Goal: Task Accomplishment & Management: Use online tool/utility

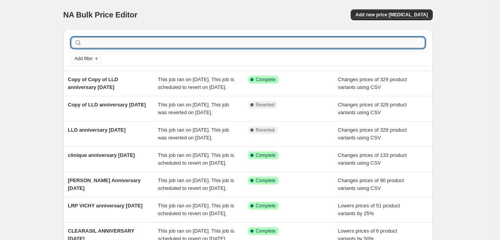
click at [182, 42] on input "text" at bounding box center [254, 42] width 341 height 11
type input "face"
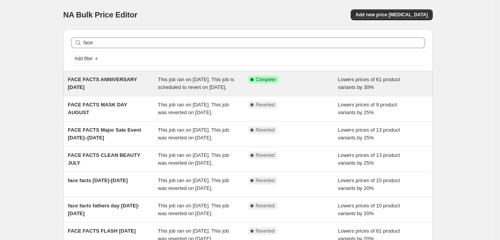
click at [207, 85] on span "This job ran on [DATE]. This job is scheduled to revert on [DATE]." at bounding box center [196, 84] width 76 height 14
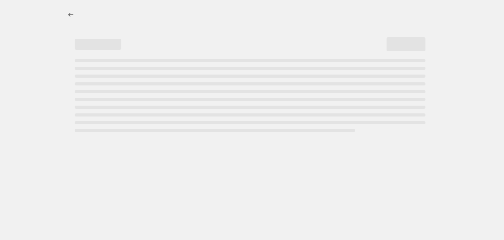
select select "percentage"
select select "tag"
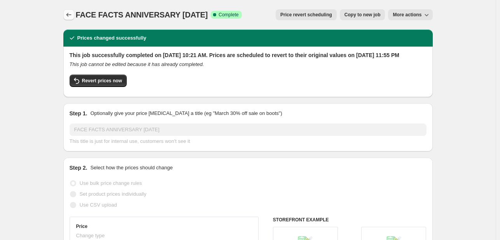
click at [72, 15] on icon "Price change jobs" at bounding box center [69, 15] width 8 height 8
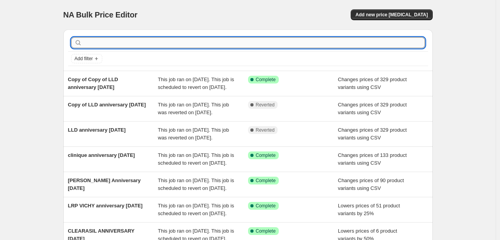
drag, startPoint x: 142, startPoint y: 46, endPoint x: 149, endPoint y: 43, distance: 7.5
click at [149, 43] on input "text" at bounding box center [254, 42] width 341 height 11
type input "HBYTALA"
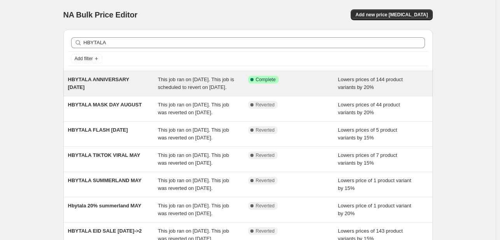
click at [185, 89] on span "This job ran on [DATE]. This job is scheduled to revert on [DATE]." at bounding box center [196, 84] width 76 height 14
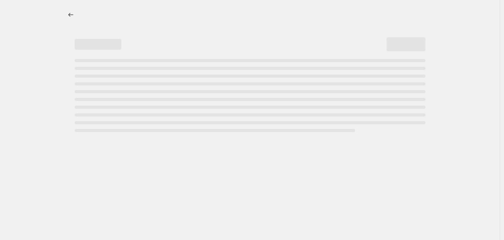
select select "percentage"
select select "tag"
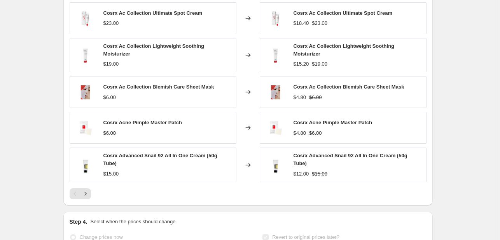
scroll to position [699, 0]
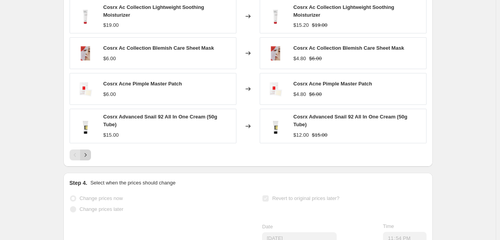
click at [89, 159] on icon "Next" at bounding box center [86, 155] width 8 height 8
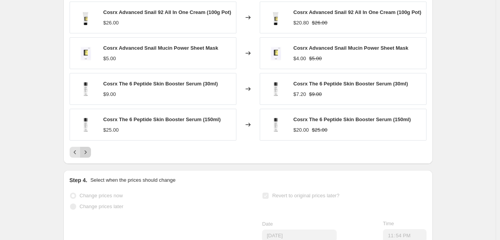
click at [89, 156] on icon "Next" at bounding box center [86, 152] width 8 height 8
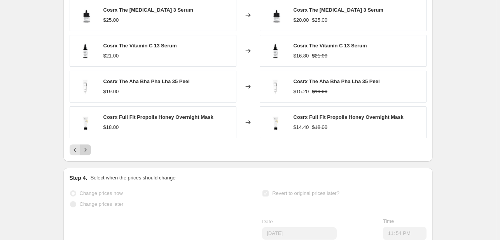
click at [89, 154] on icon "Next" at bounding box center [86, 150] width 8 height 8
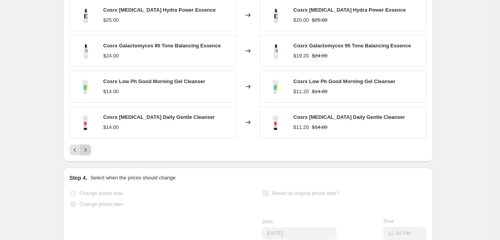
click at [89, 154] on icon "Next" at bounding box center [86, 150] width 8 height 8
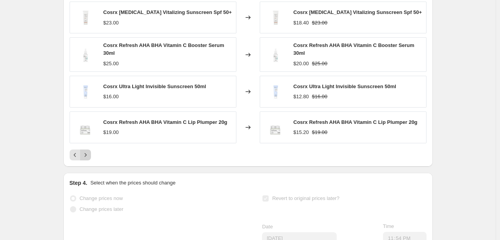
click at [89, 158] on button "Next" at bounding box center [85, 155] width 11 height 11
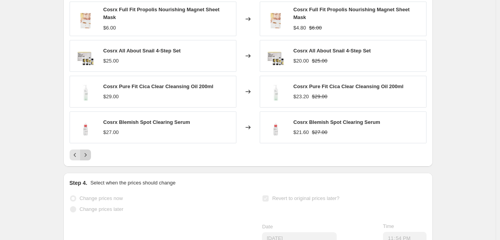
click at [89, 158] on icon "Next" at bounding box center [86, 155] width 8 height 8
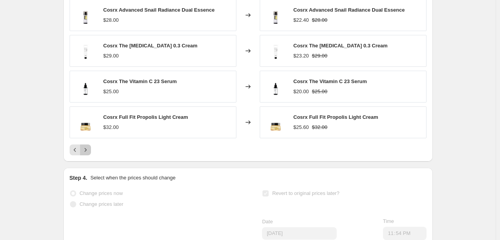
click at [89, 154] on icon "Next" at bounding box center [86, 150] width 8 height 8
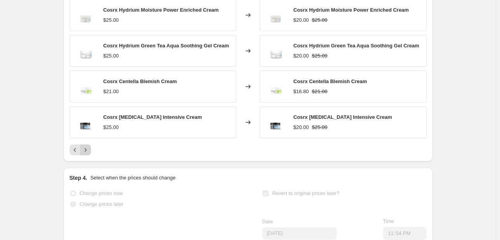
click at [89, 154] on icon "Next" at bounding box center [86, 150] width 8 height 8
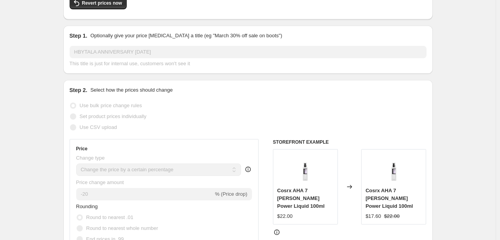
scroll to position [39, 0]
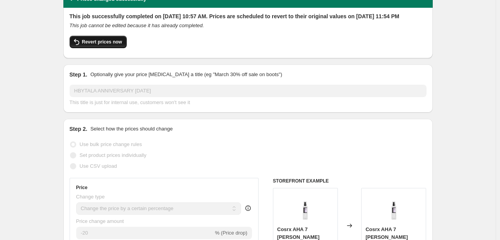
click at [120, 48] on button "Revert prices now" at bounding box center [98, 42] width 57 height 12
checkbox input "false"
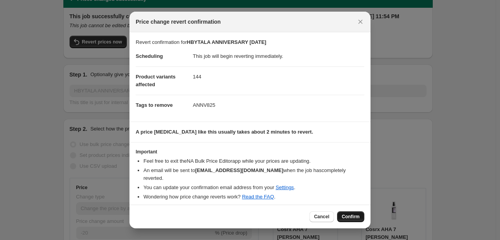
click at [354, 214] on span "Confirm" at bounding box center [351, 217] width 18 height 6
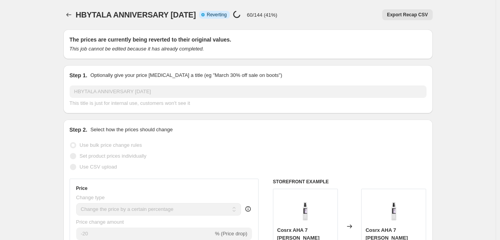
drag, startPoint x: 207, startPoint y: 13, endPoint x: 76, endPoint y: 11, distance: 130.9
click at [76, 11] on div "HBYTALA ANNIVERSARY [DATE] Info Partially complete Reverting Price [MEDICAL_DAT…" at bounding box center [247, 14] width 369 height 11
copy span "HBYTALA ANNIVERSARY [DATE]"
click at [68, 12] on icon "Price change jobs" at bounding box center [69, 15] width 8 height 8
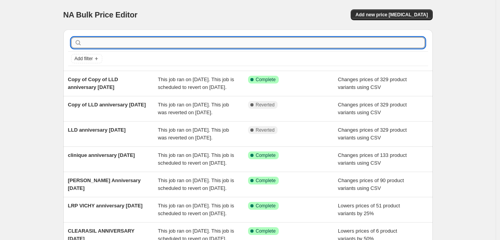
click at [285, 42] on input "text" at bounding box center [254, 42] width 341 height 11
paste input "HBYTALA ANNIVERSARY [DATE]"
type input "HBYTALA ANNIVERSARY [DATE]"
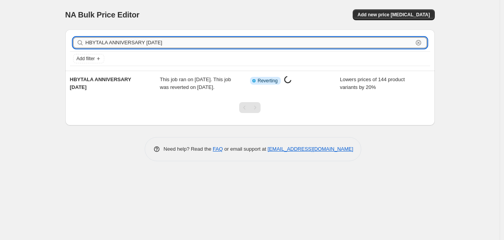
click at [294, 46] on input "HBYTALA ANNIVERSARY [DATE]" at bounding box center [248, 42] width 327 height 11
type input "HBYTALA ANNIVERSARY [DATE]"
click at [298, 46] on input "HBYTALA ANNIVERSARY [DATE]" at bounding box center [248, 42] width 327 height 11
type input "HBYTALA ANNIVERSARY [DATE]"
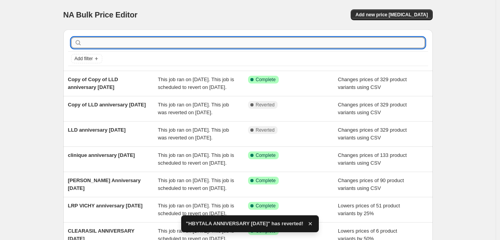
click at [160, 44] on input "text" at bounding box center [254, 42] width 341 height 11
paste input "HBYTALA ANNIVERSARY [DATE]"
type input "HBYTALA ANNIVERSARY [DATE]"
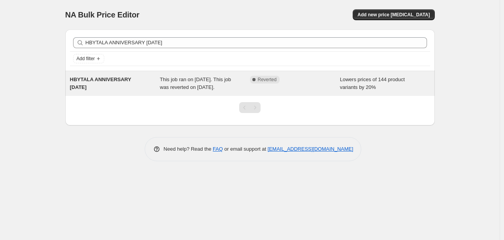
click at [179, 80] on span "This job ran on [DATE]. This job was reverted on [DATE]." at bounding box center [195, 84] width 71 height 14
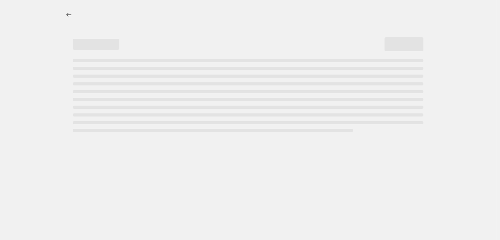
select select "percentage"
select select "tag"
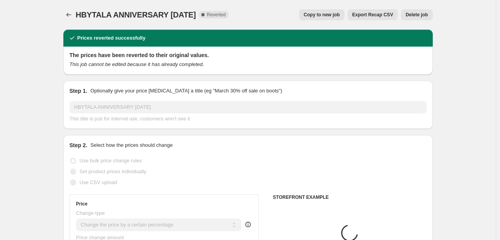
click at [320, 16] on span "Copy to new job" at bounding box center [321, 15] width 36 height 6
select select "percentage"
select select "tag"
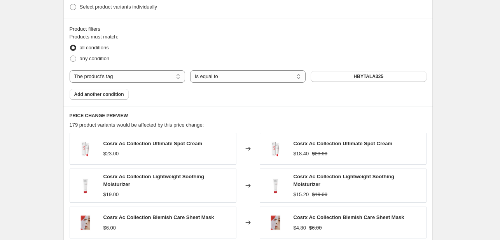
scroll to position [427, 0]
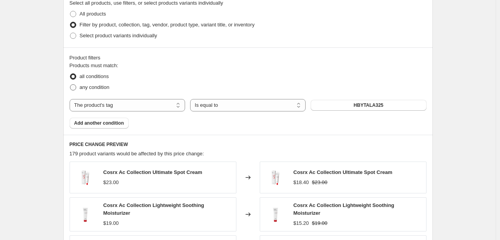
click at [100, 85] on span "any condition" at bounding box center [95, 87] width 30 height 6
click at [70, 85] on input "any condition" at bounding box center [70, 84] width 0 height 0
radio input "true"
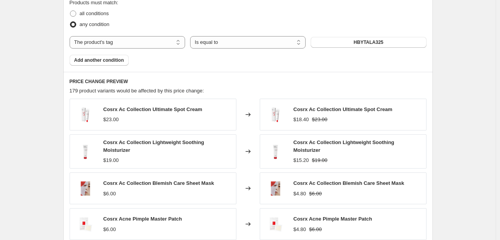
scroll to position [472, 0]
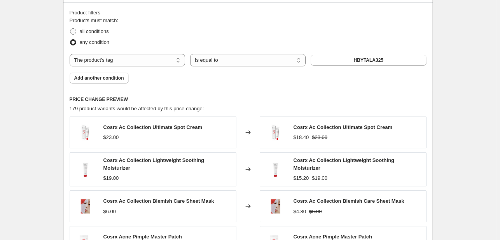
click at [87, 31] on span "all conditions" at bounding box center [94, 31] width 29 height 6
click at [70, 29] on input "all conditions" at bounding box center [70, 28] width 0 height 0
radio input "true"
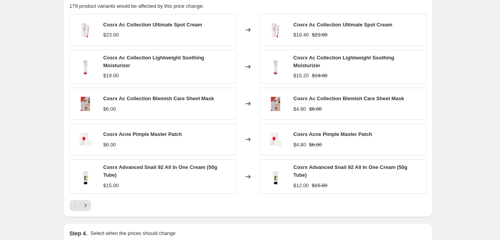
scroll to position [667, 0]
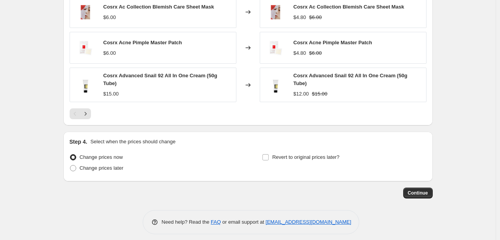
click at [326, 165] on div "Revert to original prices later?" at bounding box center [344, 163] width 164 height 23
click at [325, 154] on span "Revert to original prices later?" at bounding box center [305, 157] width 67 height 6
click at [268, 154] on input "Revert to original prices later?" at bounding box center [265, 157] width 6 height 6
checkbox input "true"
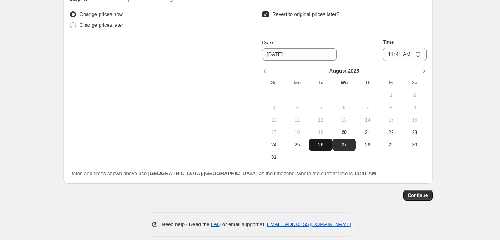
scroll to position [812, 0]
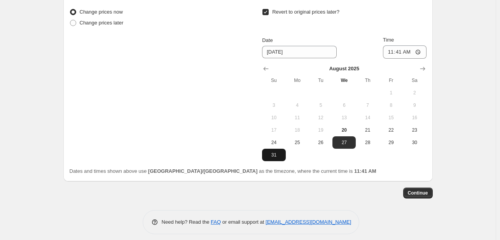
click at [277, 152] on span "31" at bounding box center [273, 155] width 17 height 6
type input "[DATE]"
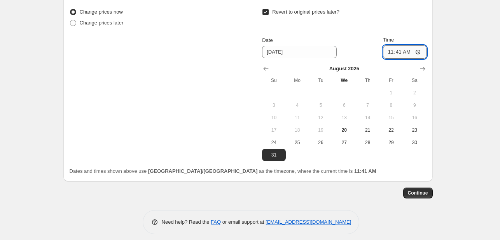
click at [390, 48] on input "11:41" at bounding box center [405, 51] width 44 height 13
click at [407, 47] on input "11:41" at bounding box center [405, 51] width 44 height 13
type input "23:41"
click at [403, 160] on div "Change prices now Change prices later Revert to original prices later? Date [DA…" at bounding box center [248, 91] width 357 height 169
click at [423, 190] on span "Continue" at bounding box center [418, 193] width 20 height 6
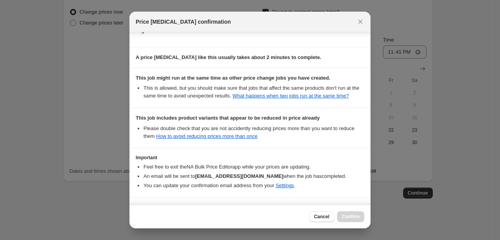
scroll to position [162, 0]
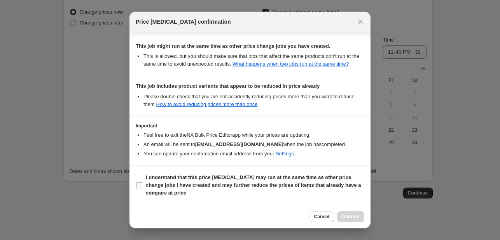
click at [314, 186] on b "I understand that this price [MEDICAL_DATA] may run at the same time as other p…" at bounding box center [253, 184] width 215 height 21
click at [142, 186] on input "I understand that this price [MEDICAL_DATA] may run at the same time as other p…" at bounding box center [139, 185] width 6 height 6
click at [342, 214] on span "Confirm" at bounding box center [351, 217] width 18 height 6
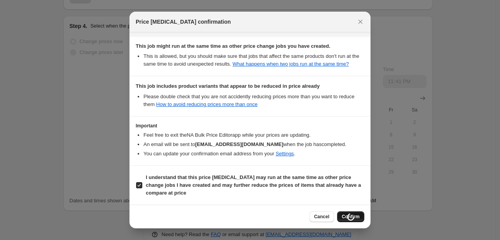
scroll to position [851, 0]
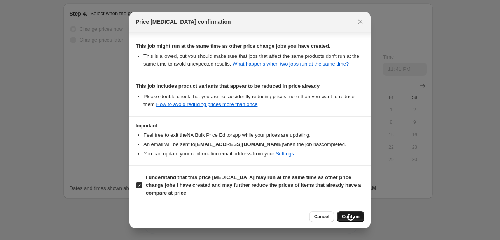
click at [234, 179] on b "I understand that this price [MEDICAL_DATA] may run at the same time as other p…" at bounding box center [253, 184] width 215 height 21
click at [142, 182] on input "I understand that this price [MEDICAL_DATA] may run at the same time as other p…" at bounding box center [139, 185] width 6 height 6
checkbox input "false"
click at [320, 215] on span "Cancel" at bounding box center [321, 217] width 15 height 6
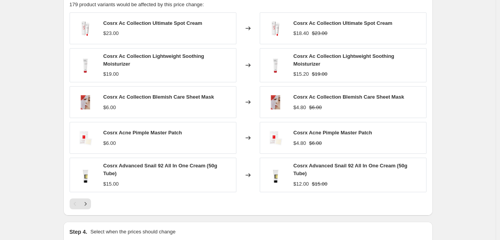
scroll to position [618, 0]
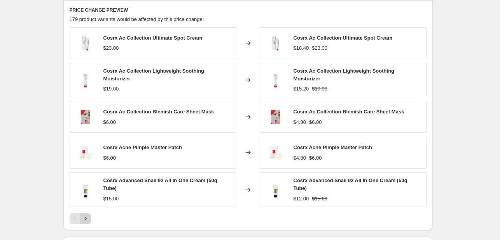
click at [88, 215] on icon "Next" at bounding box center [86, 219] width 8 height 8
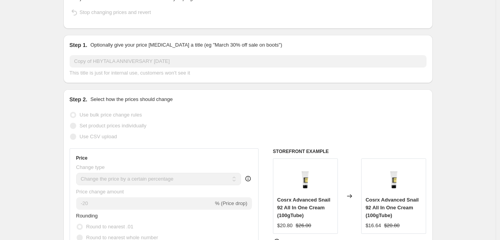
scroll to position [0, 0]
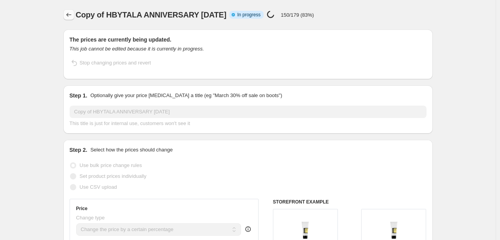
click at [71, 10] on button "Price change jobs" at bounding box center [68, 14] width 11 height 11
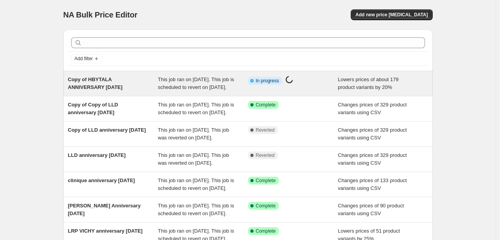
click at [203, 91] on div "This job ran on [DATE]. This job is scheduled to revert on [DATE]." at bounding box center [203, 84] width 90 height 16
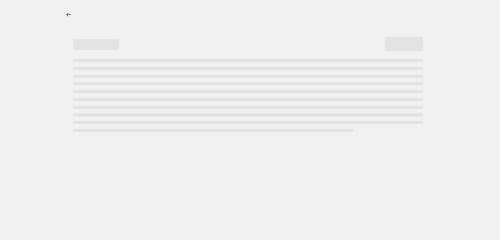
select select "percentage"
select select "tag"
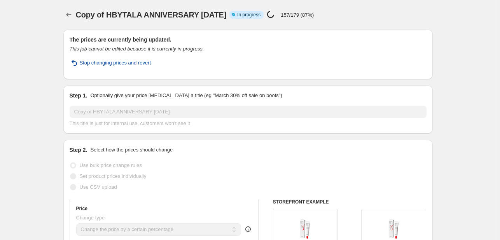
click at [134, 64] on span "Stop changing prices and revert" at bounding box center [115, 63] width 71 height 8
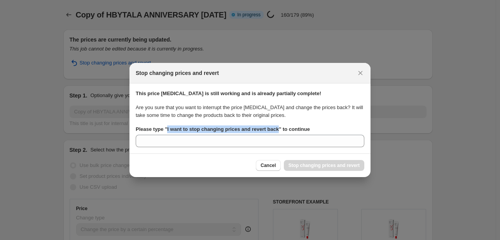
drag, startPoint x: 166, startPoint y: 130, endPoint x: 275, endPoint y: 131, distance: 109.2
click at [275, 131] on b "Please type " I want to stop changing prices and revert back " to continue" at bounding box center [223, 129] width 174 height 6
copy b "I want to stop changing prices and revert back"
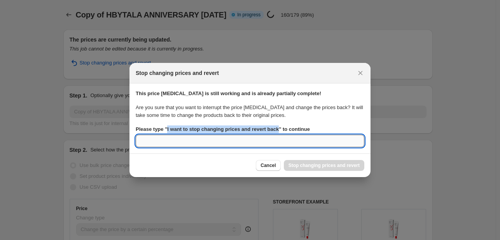
click at [252, 145] on input "Please type " I want to stop changing prices and revert back " to continue" at bounding box center [250, 141] width 228 height 12
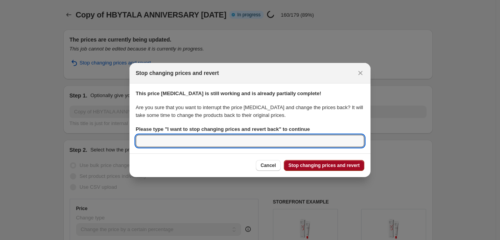
paste input "I want to stop changing prices and revert back"
type input "I want to stop changing prices and revert back"
click at [323, 166] on span "Stop changing prices and revert" at bounding box center [323, 165] width 71 height 6
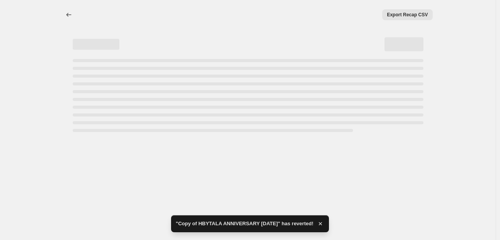
select select "percentage"
select select "tag"
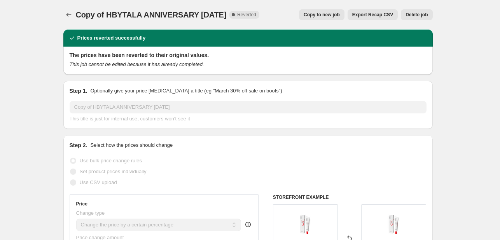
click at [315, 19] on button "Copy to new job" at bounding box center [321, 14] width 45 height 11
select select "percentage"
select select "tag"
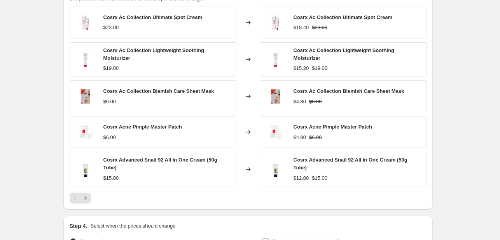
scroll to position [583, 0]
click at [93, 192] on div at bounding box center [248, 197] width 357 height 11
click at [89, 194] on icon "Next" at bounding box center [86, 198] width 8 height 8
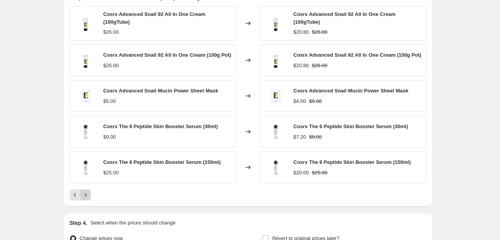
click at [91, 190] on button "Next" at bounding box center [85, 195] width 11 height 11
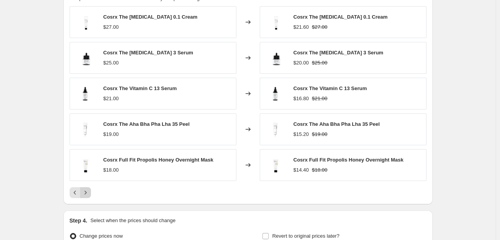
click at [87, 192] on icon "Next" at bounding box center [86, 193] width 8 height 8
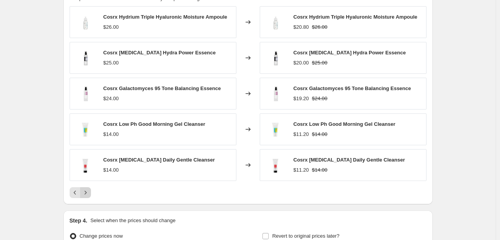
click at [87, 192] on icon "Next" at bounding box center [86, 193] width 8 height 8
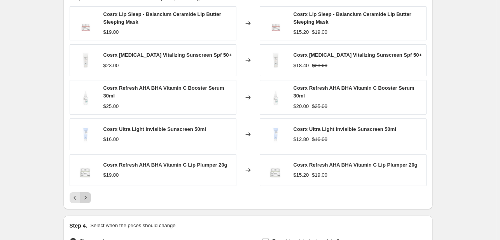
click at [87, 192] on button "Next" at bounding box center [85, 197] width 11 height 11
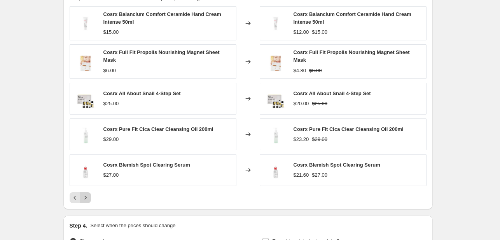
click at [89, 194] on icon "Next" at bounding box center [86, 198] width 8 height 8
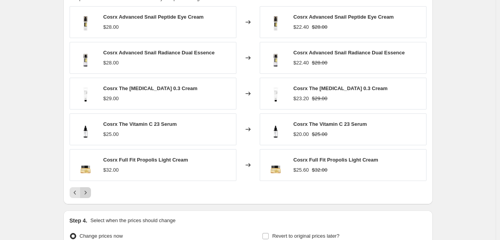
click at [89, 193] on icon "Next" at bounding box center [86, 193] width 8 height 8
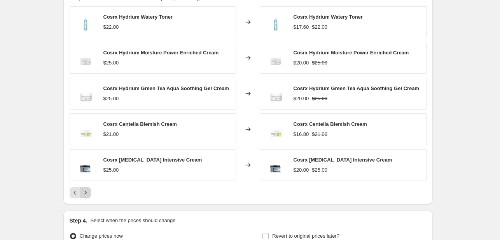
click at [89, 193] on icon "Next" at bounding box center [86, 193] width 8 height 8
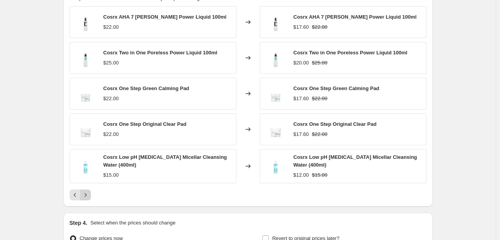
click at [89, 193] on icon "Next" at bounding box center [86, 195] width 8 height 8
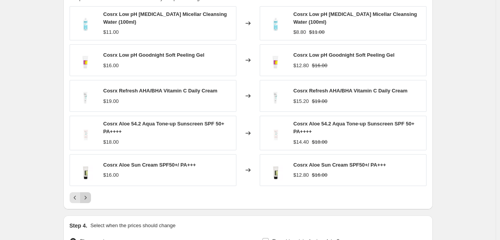
click at [89, 194] on icon "Next" at bounding box center [86, 198] width 8 height 8
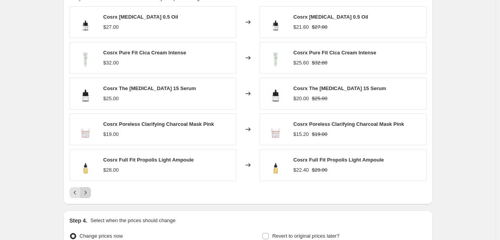
click at [89, 193] on icon "Next" at bounding box center [86, 193] width 8 height 8
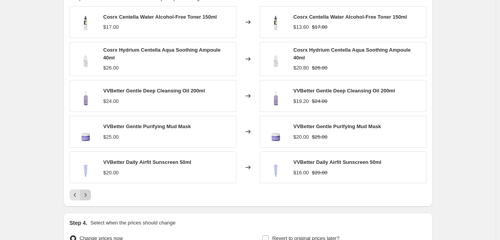
click at [89, 193] on icon "Next" at bounding box center [86, 195] width 8 height 8
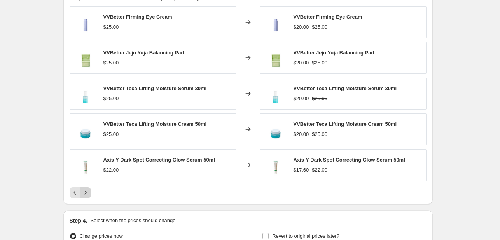
click at [89, 193] on icon "Next" at bounding box center [86, 193] width 8 height 8
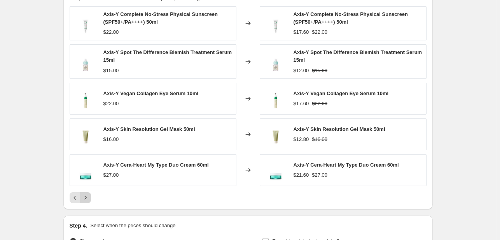
click at [89, 194] on icon "Next" at bounding box center [86, 198] width 8 height 8
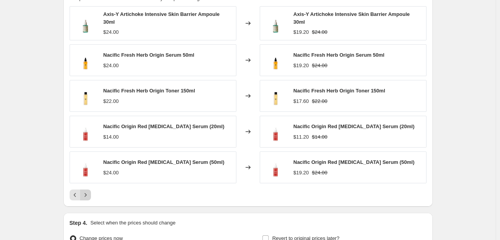
click at [89, 193] on icon "Next" at bounding box center [86, 195] width 8 height 8
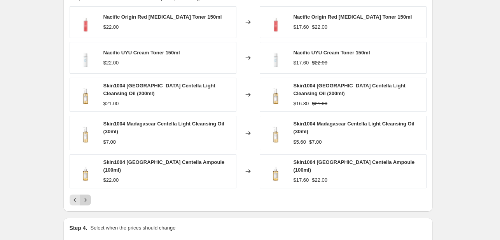
click at [89, 196] on icon "Next" at bounding box center [86, 200] width 8 height 8
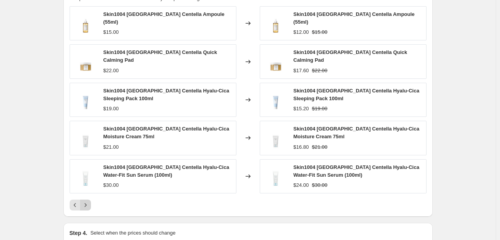
click at [90, 193] on div "Skin1004 [GEOGRAPHIC_DATA] Centella Ampoule (55ml) $15.00 Changed to Skin1004 […" at bounding box center [248, 108] width 357 height 204
click at [89, 201] on icon "Next" at bounding box center [86, 205] width 8 height 8
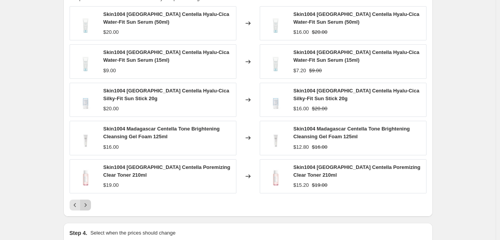
drag, startPoint x: 98, startPoint y: 204, endPoint x: 90, endPoint y: 199, distance: 8.7
click at [94, 201] on div at bounding box center [248, 205] width 357 height 11
click at [86, 205] on icon "Next" at bounding box center [85, 204] width 2 height 3
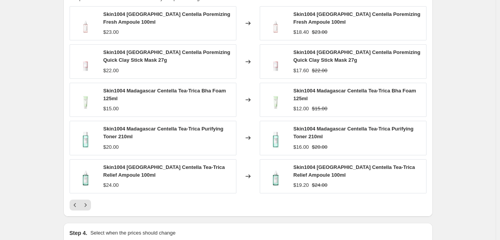
click at [88, 205] on icon "Next" at bounding box center [86, 205] width 8 height 8
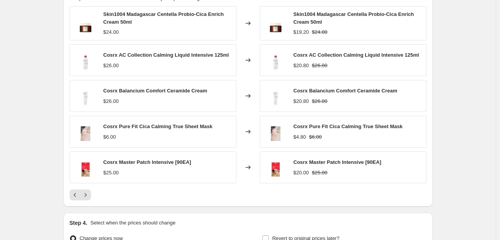
click at [88, 205] on div "PRICE CHANGE PREVIEW 179 product variants would be affected by this price chang…" at bounding box center [247, 93] width 369 height 228
click at [85, 200] on div "PRICE CHANGE PREVIEW 179 product variants would be affected by this price chang…" at bounding box center [247, 93] width 369 height 228
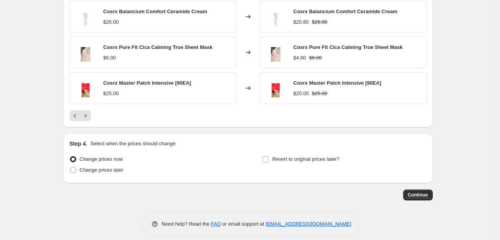
scroll to position [669, 0]
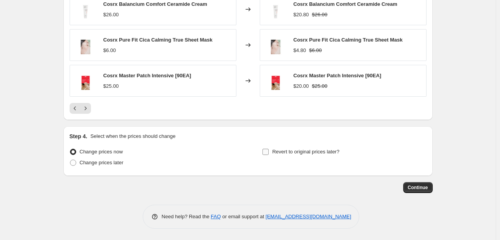
click at [294, 150] on span "Revert to original prices later?" at bounding box center [305, 152] width 67 height 6
click at [268, 150] on input "Revert to original prices later?" at bounding box center [265, 152] width 6 height 6
checkbox input "true"
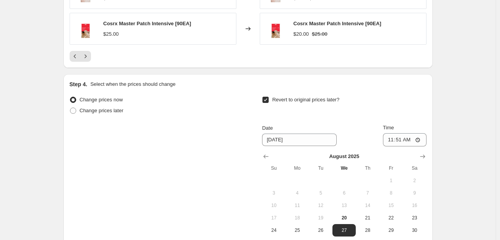
scroll to position [814, 0]
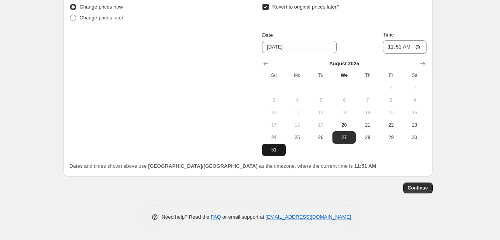
click at [280, 148] on span "31" at bounding box center [273, 150] width 17 height 6
type input "[DATE]"
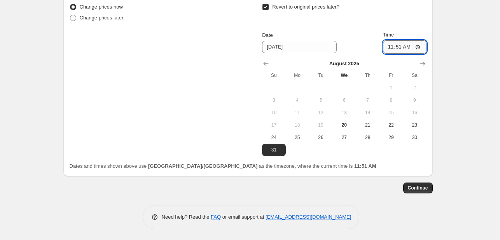
click at [410, 44] on input "11:51" at bounding box center [405, 46] width 44 height 13
type input "23:51"
click at [420, 188] on span "Continue" at bounding box center [418, 188] width 20 height 6
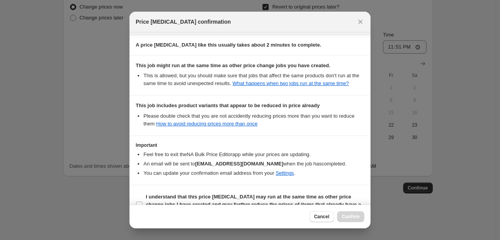
scroll to position [162, 0]
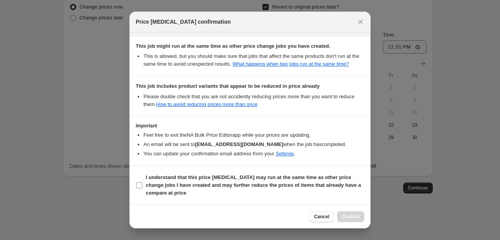
click at [328, 183] on b "I understand that this price [MEDICAL_DATA] may run at the same time as other p…" at bounding box center [253, 184] width 215 height 21
click at [142, 183] on input "I understand that this price [MEDICAL_DATA] may run at the same time as other p…" at bounding box center [139, 185] width 6 height 6
checkbox input "true"
click at [357, 19] on icon "Close" at bounding box center [360, 22] width 8 height 8
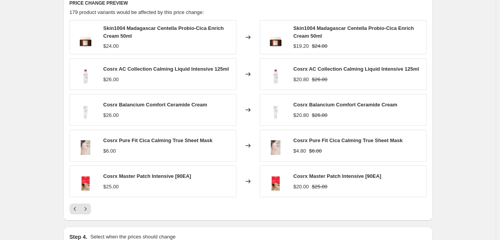
scroll to position [581, 0]
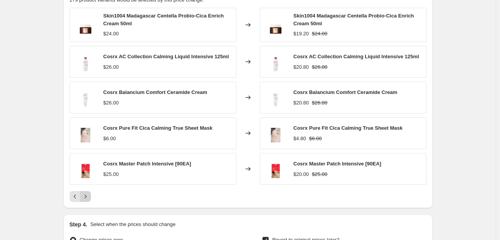
click at [87, 198] on icon "Next" at bounding box center [86, 197] width 8 height 8
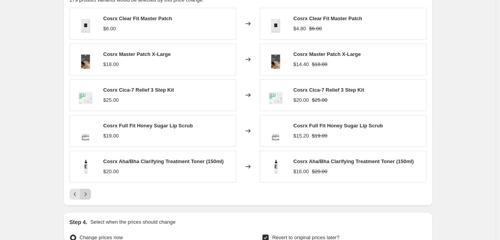
click at [91, 196] on button "Next" at bounding box center [85, 194] width 11 height 11
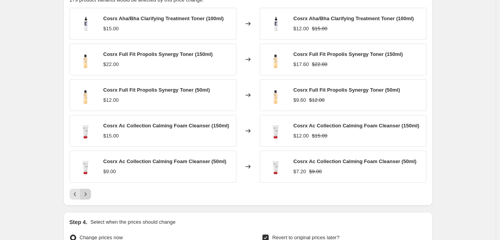
click at [89, 195] on icon "Next" at bounding box center [86, 194] width 8 height 8
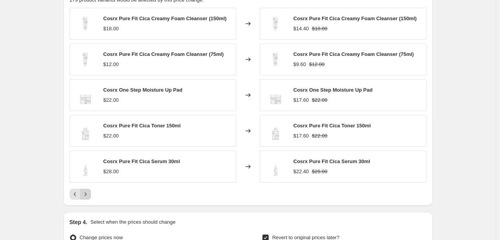
click at [89, 195] on icon "Next" at bounding box center [86, 194] width 8 height 8
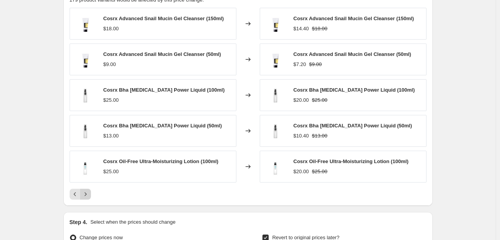
click at [89, 195] on icon "Next" at bounding box center [86, 194] width 8 height 8
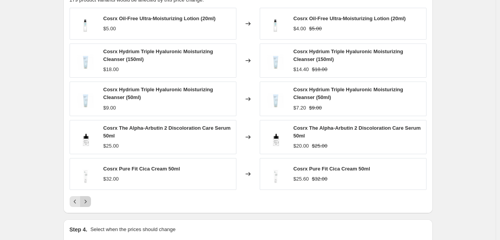
click at [89, 199] on icon "Next" at bounding box center [86, 202] width 8 height 8
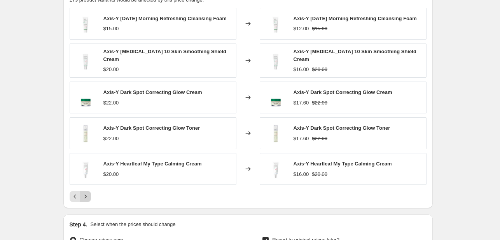
click at [89, 199] on div "PRICE CHANGE PREVIEW 179 product variants would be affected by this price chang…" at bounding box center [247, 95] width 369 height 228
click at [89, 197] on icon "Next" at bounding box center [86, 197] width 8 height 8
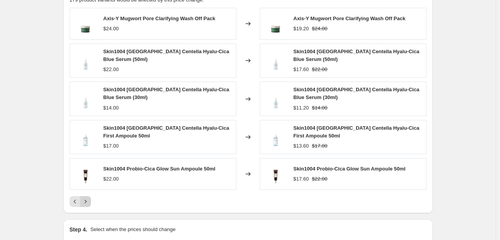
click at [91, 202] on button "Next" at bounding box center [85, 201] width 11 height 11
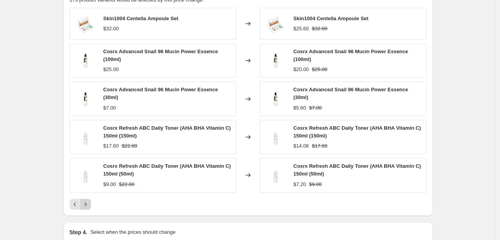
click at [91, 202] on button "Next" at bounding box center [85, 204] width 11 height 11
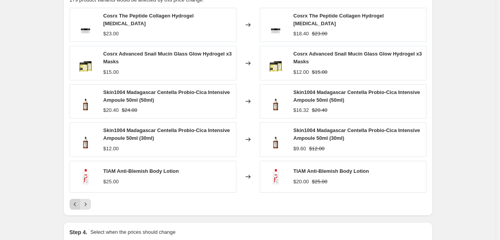
click at [75, 201] on icon "Previous" at bounding box center [75, 204] width 8 height 8
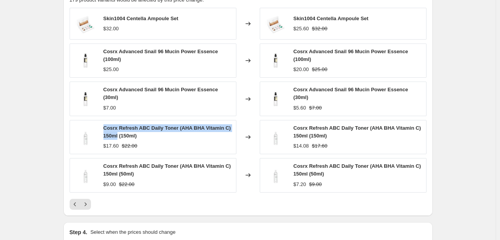
drag, startPoint x: 120, startPoint y: 132, endPoint x: 103, endPoint y: 122, distance: 20.6
click at [103, 122] on div "Cosrx Refresh ABC Daily Toner (AHA BHA Vitamin C) 150ml (150ml) $17.60 $22.00" at bounding box center [153, 137] width 167 height 34
copy span "Cosrx Refresh ABC Daily Toner (AHA BHA Vitamin C) 150ml"
click at [88, 201] on icon "Next" at bounding box center [86, 204] width 8 height 8
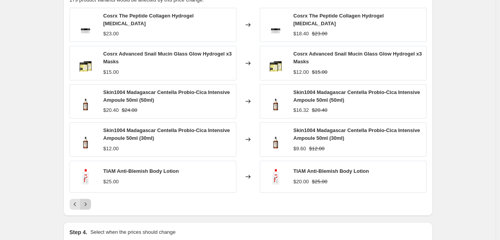
click at [89, 201] on icon "Next" at bounding box center [86, 204] width 8 height 8
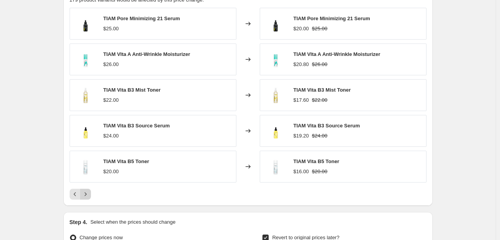
click at [89, 201] on div "PRICE CHANGE PREVIEW 179 product variants would be affected by this price chang…" at bounding box center [247, 93] width 369 height 225
click at [87, 196] on icon "Next" at bounding box center [86, 194] width 8 height 8
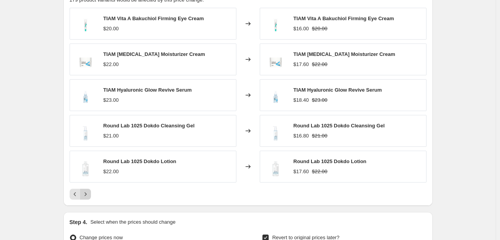
click at [89, 197] on icon "Next" at bounding box center [86, 194] width 8 height 8
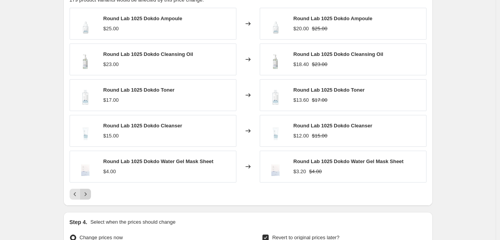
click at [89, 195] on icon "Next" at bounding box center [86, 194] width 8 height 8
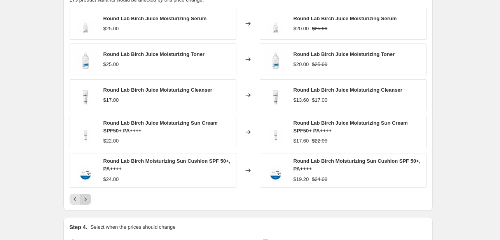
click at [89, 195] on icon "Next" at bounding box center [86, 199] width 8 height 8
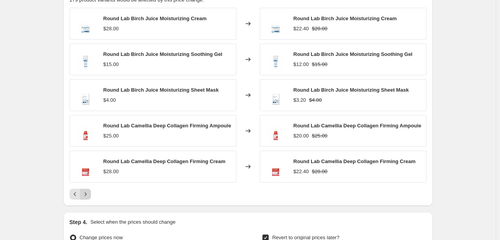
click at [89, 195] on icon "Next" at bounding box center [86, 194] width 8 height 8
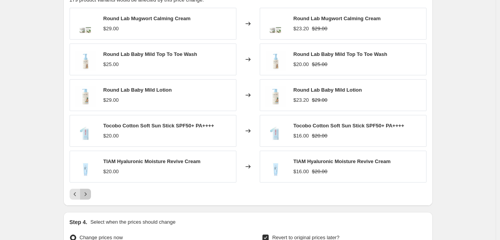
click at [89, 193] on icon "Next" at bounding box center [86, 194] width 8 height 8
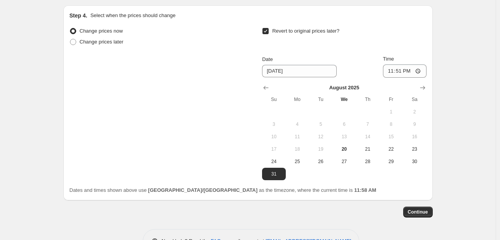
scroll to position [777, 0]
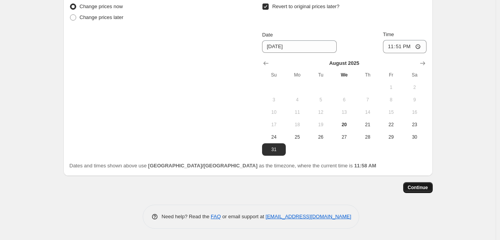
click at [426, 189] on span "Continue" at bounding box center [418, 188] width 20 height 6
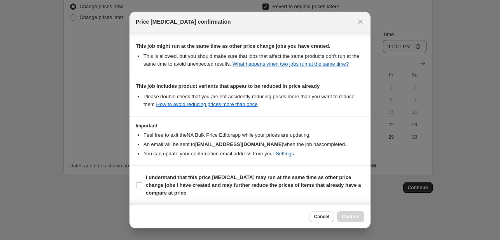
scroll to position [162, 0]
click at [361, 23] on icon "Close" at bounding box center [360, 22] width 8 height 8
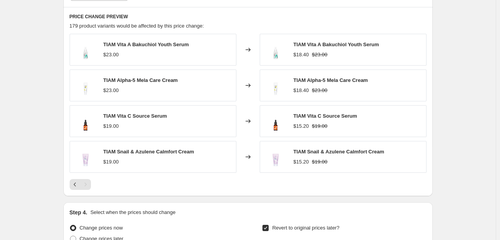
scroll to position [544, 0]
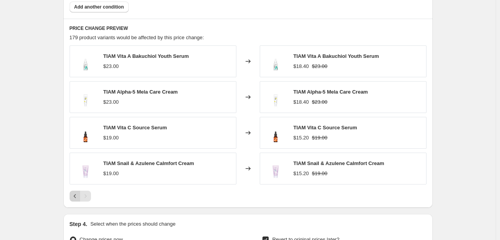
click at [75, 195] on icon "Previous" at bounding box center [75, 196] width 8 height 8
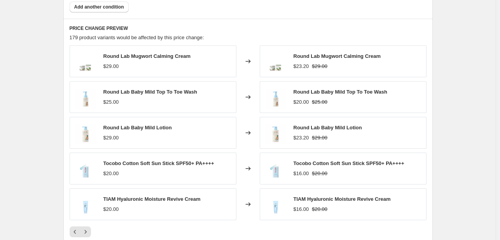
scroll to position [582, 0]
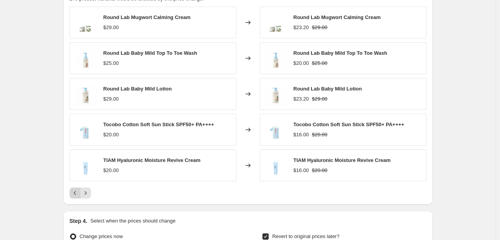
click at [77, 196] on button "Previous" at bounding box center [75, 193] width 11 height 11
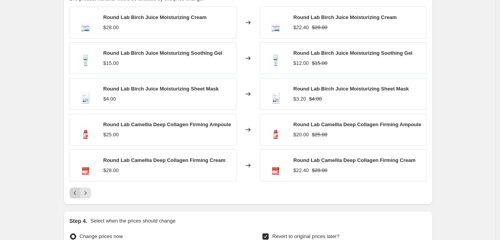
click at [78, 190] on icon "Previous" at bounding box center [75, 193] width 8 height 8
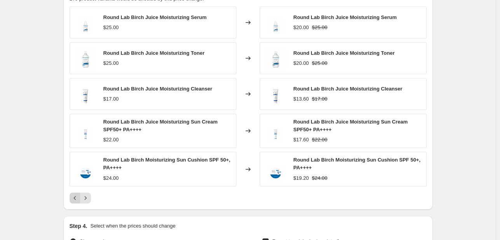
click at [76, 199] on icon "Previous" at bounding box center [75, 198] width 8 height 8
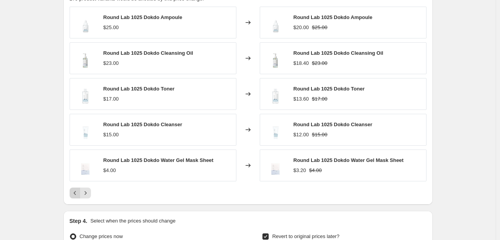
click at [76, 198] on button "Previous" at bounding box center [75, 193] width 11 height 11
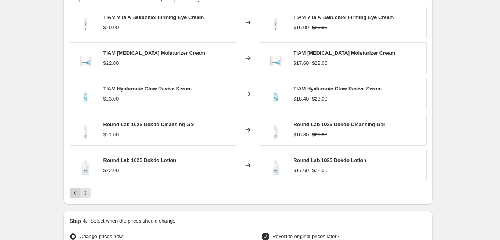
click at [76, 198] on button "Previous" at bounding box center [75, 193] width 11 height 11
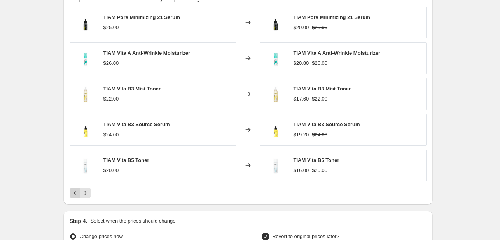
click at [76, 198] on button "Previous" at bounding box center [75, 193] width 11 height 11
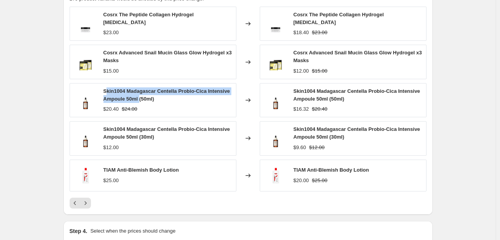
drag, startPoint x: 141, startPoint y: 95, endPoint x: 108, endPoint y: 89, distance: 34.1
click at [108, 89] on span "Skin1004 Madagascar Centella Probio-Cica Intensive Ampoule 50ml (50ml)" at bounding box center [166, 95] width 127 height 14
click at [105, 89] on span "Skin1004 Madagascar Centella Probio-Cica Intensive Ampoule 50ml (50ml)" at bounding box center [166, 95] width 127 height 14
copy span "Skin1004 Madagascar Centella Probio-Cica Intensive Ampoule 50ml"
click at [72, 202] on button "Previous" at bounding box center [75, 203] width 11 height 11
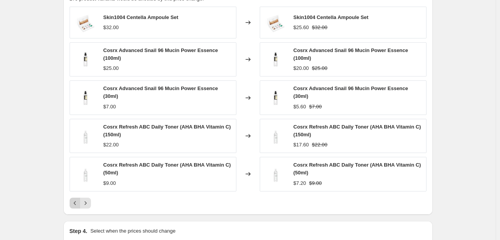
click at [72, 202] on button "Previous" at bounding box center [75, 203] width 11 height 11
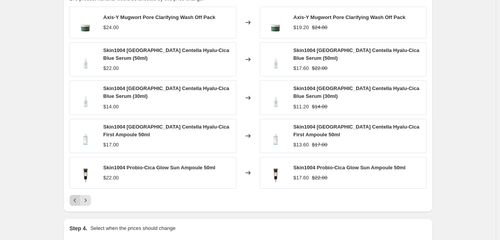
click at [73, 201] on icon "Previous" at bounding box center [75, 201] width 8 height 8
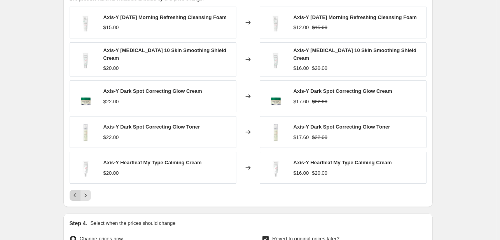
click at [74, 192] on icon "Previous" at bounding box center [75, 196] width 8 height 8
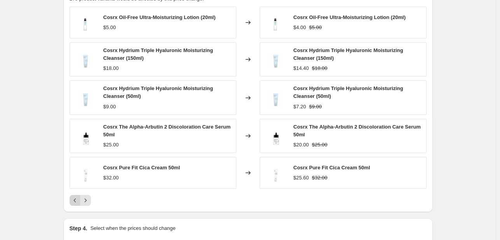
click at [74, 198] on icon "Previous" at bounding box center [75, 201] width 8 height 8
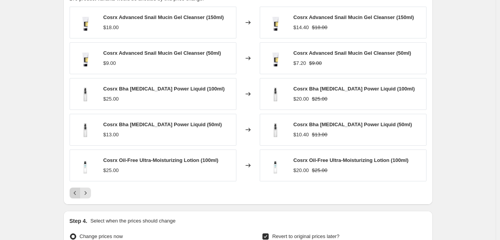
click at [74, 198] on div "PRICE CHANGE PREVIEW 179 product variants would be affected by this price chang…" at bounding box center [247, 92] width 369 height 225
click at [75, 193] on icon "Previous" at bounding box center [75, 193] width 8 height 8
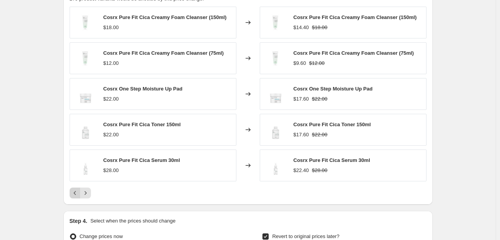
click at [75, 193] on icon "Previous" at bounding box center [75, 193] width 8 height 8
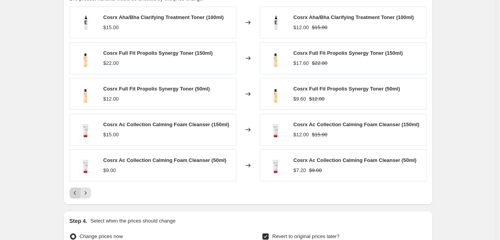
click at [75, 193] on icon "Previous" at bounding box center [75, 193] width 8 height 8
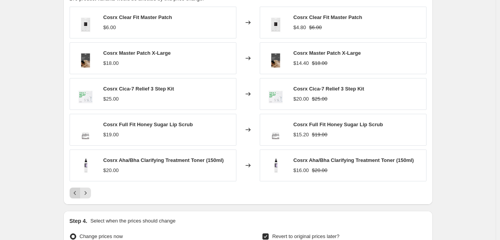
click at [75, 193] on icon "Previous" at bounding box center [75, 193] width 8 height 8
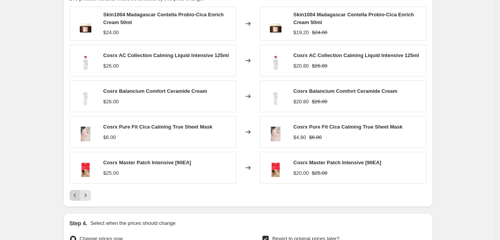
click at [75, 193] on icon "Previous" at bounding box center [75, 196] width 8 height 8
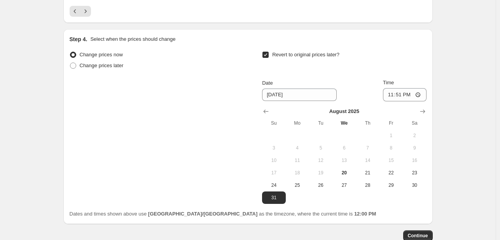
scroll to position [824, 0]
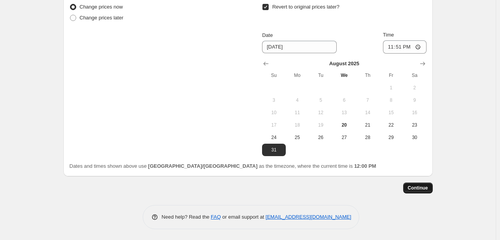
click at [423, 183] on button "Continue" at bounding box center [418, 188] width 30 height 11
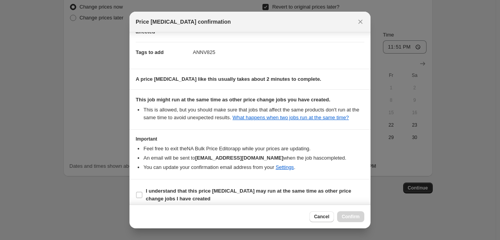
scroll to position [115, 0]
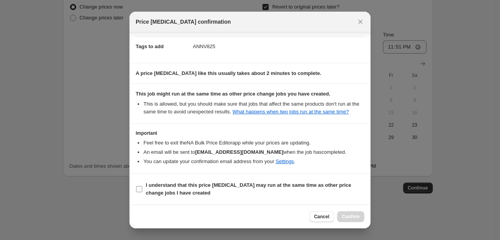
click at [300, 185] on b "I understand that this price [MEDICAL_DATA] may run at the same time as other p…" at bounding box center [248, 189] width 205 height 14
click at [142, 186] on input "I understand that this price [MEDICAL_DATA] may run at the same time as other p…" at bounding box center [139, 189] width 6 height 6
checkbox input "true"
click at [354, 216] on span "Confirm" at bounding box center [351, 217] width 18 height 6
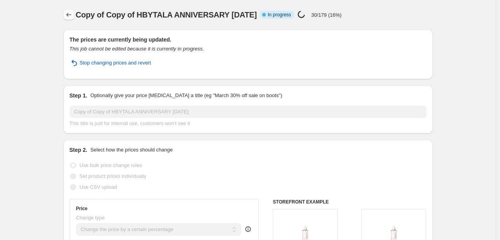
click at [68, 14] on icon "Price change jobs" at bounding box center [68, 15] width 5 height 4
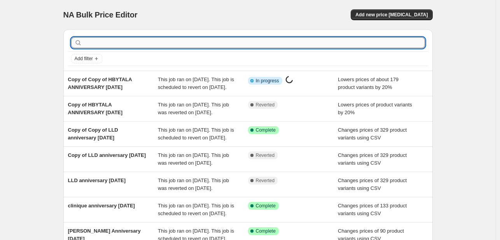
click at [195, 42] on input "text" at bounding box center [254, 42] width 341 height 11
type input "medapharm"
click at [160, 43] on input "text" at bounding box center [254, 42] width 341 height 11
type input "medapharm"
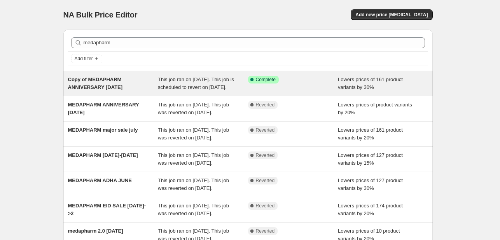
click at [135, 91] on div "Copy of MEDAPHARM ANNIVERSARY [DATE]" at bounding box center [113, 84] width 90 height 16
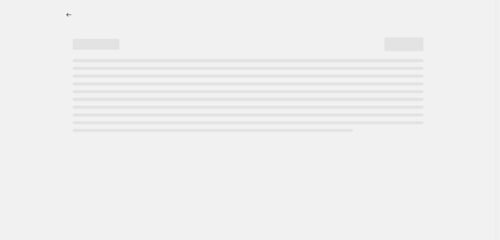
select select "percentage"
select select "tag"
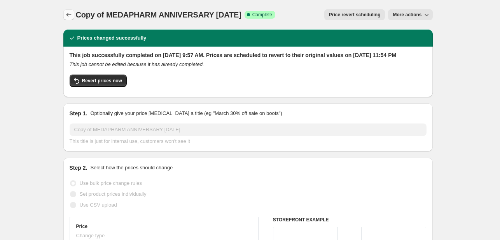
click at [71, 15] on icon "Price change jobs" at bounding box center [68, 15] width 5 height 4
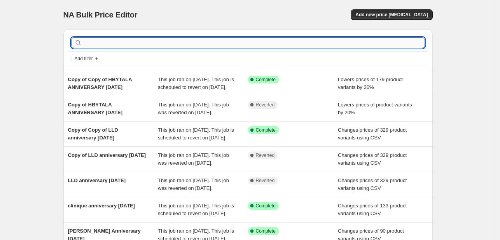
click at [241, 40] on input "text" at bounding box center [254, 42] width 341 height 11
type input "mood"
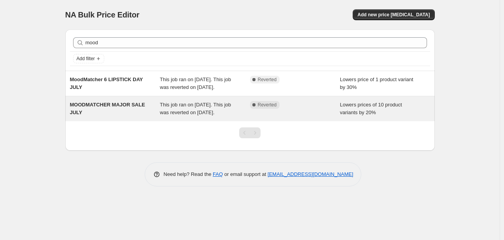
click at [192, 108] on span "This job ran on [DATE]. This job was reverted on [DATE]." at bounding box center [195, 109] width 71 height 14
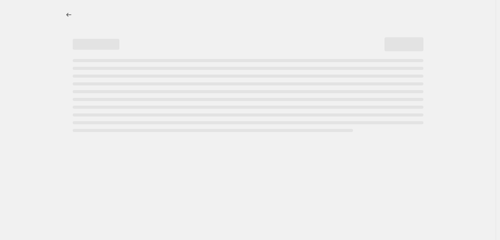
select select "percentage"
select select "tag"
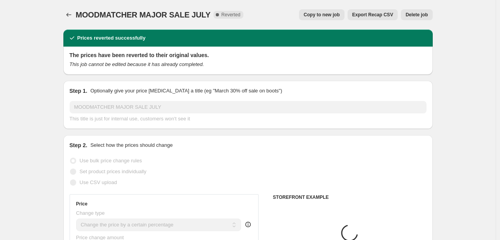
click at [317, 16] on span "Copy to new job" at bounding box center [321, 15] width 36 height 6
select select "percentage"
select select "tag"
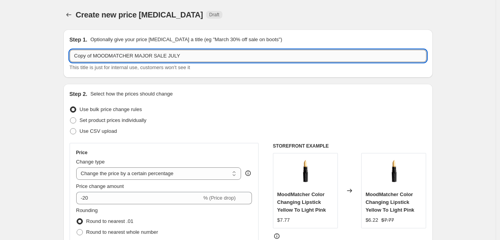
drag, startPoint x: 97, startPoint y: 56, endPoint x: 93, endPoint y: 54, distance: 4.1
click at [93, 54] on input "Copy of MOODMATCHER MAJOR SALE JULY" at bounding box center [248, 56] width 357 height 12
click at [96, 54] on input "Copy of MOODMATCHER MAJOR SALE JULY" at bounding box center [248, 56] width 357 height 12
drag, startPoint x: 116, startPoint y: 56, endPoint x: 208, endPoint y: 54, distance: 92.5
click at [204, 56] on input "MOODMATCHER MAJOR SALE JULY" at bounding box center [248, 56] width 357 height 12
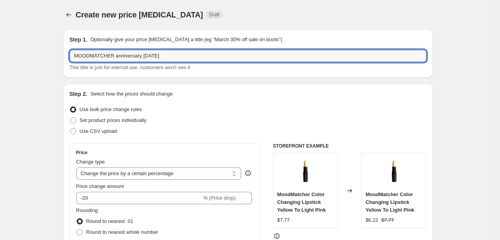
type input "MOODMATCHER anniversary [DATE]"
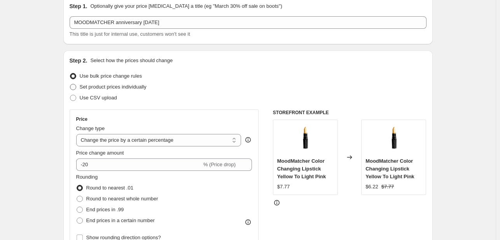
scroll to position [39, 0]
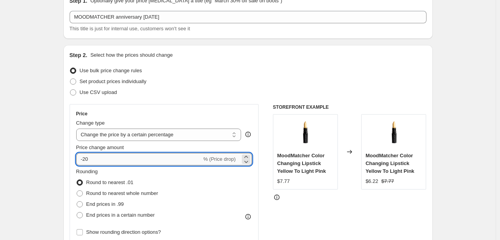
click at [87, 160] on input "-20" at bounding box center [138, 159] width 125 height 12
type input "-30"
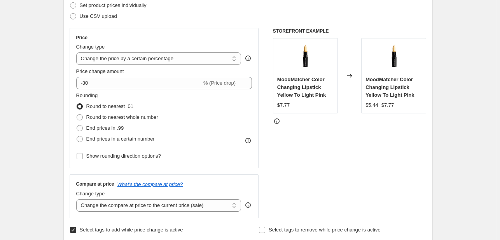
scroll to position [194, 0]
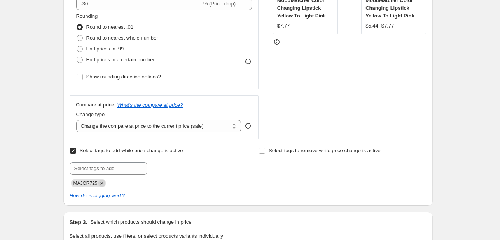
click at [102, 183] on icon "Remove MAJOR725" at bounding box center [101, 183] width 3 height 3
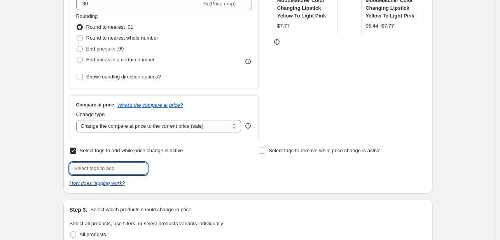
click at [105, 171] on input "text" at bounding box center [109, 168] width 78 height 12
type input "ANNV825"
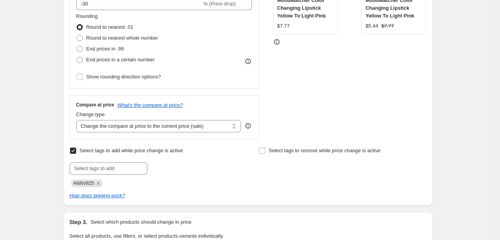
click at [157, 173] on div at bounding box center [153, 168] width 167 height 12
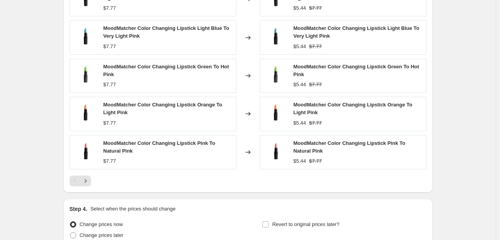
scroll to position [622, 0]
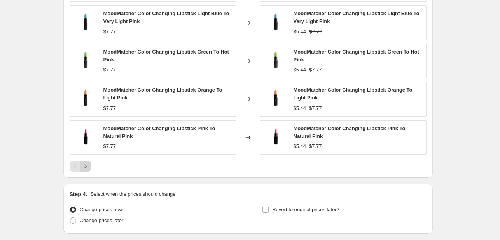
click at [87, 166] on icon "Next" at bounding box center [86, 166] width 8 height 8
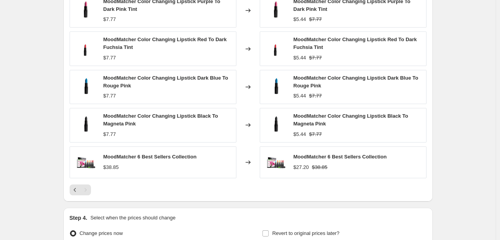
scroll to position [583, 0]
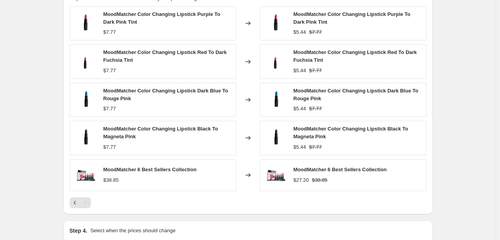
click at [87, 206] on div "Pagination" at bounding box center [85, 202] width 11 height 11
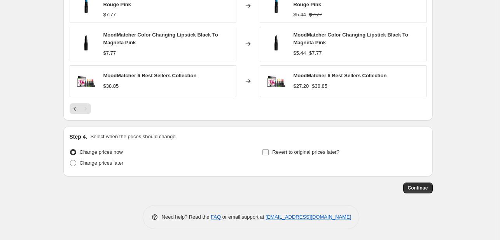
click at [287, 155] on span "Revert to original prices later?" at bounding box center [305, 152] width 67 height 8
click at [268, 155] on input "Revert to original prices later?" at bounding box center [265, 152] width 6 height 6
checkbox input "true"
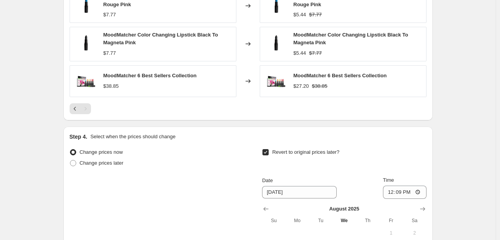
scroll to position [822, 0]
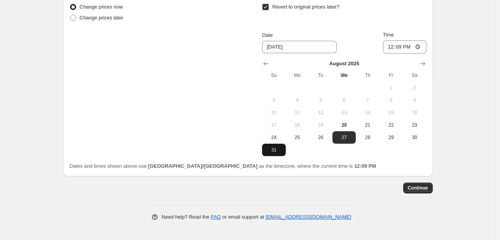
click at [271, 144] on button "31" at bounding box center [273, 150] width 23 height 12
type input "[DATE]"
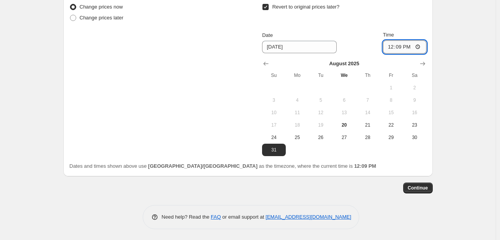
click at [389, 49] on input "12:09" at bounding box center [405, 46] width 44 height 13
type input "23:55"
click at [421, 192] on button "Continue" at bounding box center [418, 188] width 30 height 11
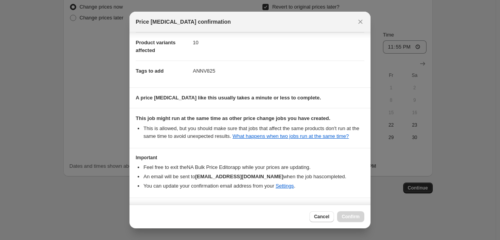
scroll to position [115, 0]
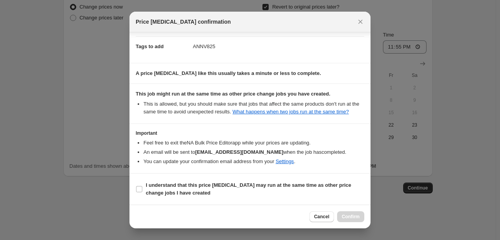
drag, startPoint x: 314, startPoint y: 185, endPoint x: 340, endPoint y: 203, distance: 32.2
click at [314, 185] on b "I understand that this price [MEDICAL_DATA] may run at the same time as other p…" at bounding box center [248, 189] width 205 height 14
click at [142, 186] on input "I understand that this price [MEDICAL_DATA] may run at the same time as other p…" at bounding box center [139, 189] width 6 height 6
checkbox input "true"
click at [359, 220] on button "Confirm" at bounding box center [350, 216] width 27 height 11
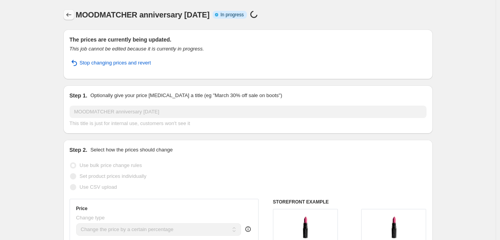
click at [72, 12] on icon "Price change jobs" at bounding box center [69, 15] width 8 height 8
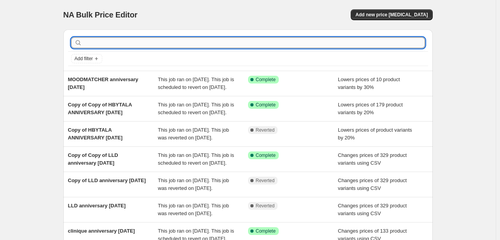
click at [177, 43] on input "text" at bounding box center [254, 42] width 341 height 11
type input "potion kitchen"
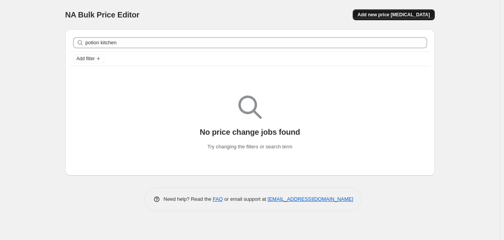
click at [386, 17] on span "Add new price [MEDICAL_DATA]" at bounding box center [393, 15] width 72 height 6
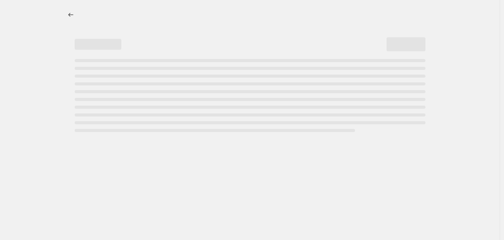
select select "percentage"
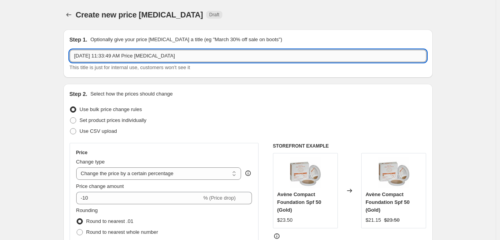
click at [157, 59] on input "[DATE] 11:33:49 AM Price [MEDICAL_DATA]" at bounding box center [248, 56] width 357 height 12
type input "potion kitchen anniversary [DATE]"
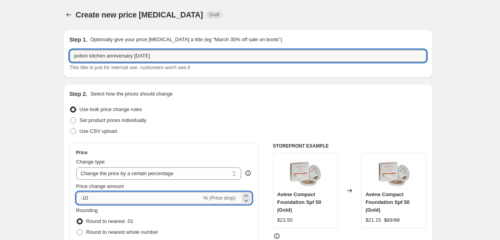
click at [120, 196] on input "-10" at bounding box center [138, 198] width 125 height 12
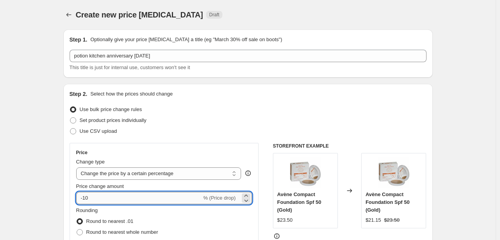
type input "-1"
type input "-20"
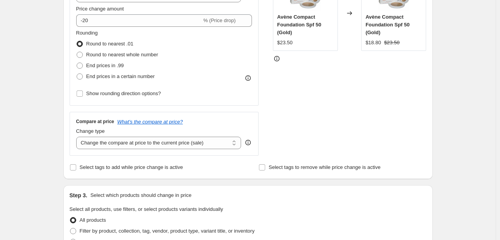
scroll to position [272, 0]
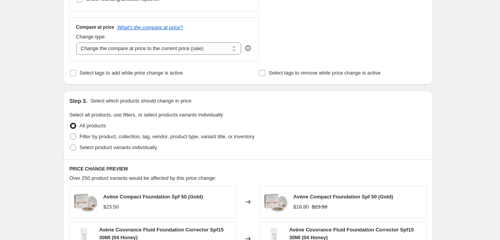
click at [116, 77] on label "Select tags to add while price change is active" at bounding box center [126, 73] width 113 height 11
click at [76, 76] on input "Select tags to add while price change is active" at bounding box center [73, 73] width 6 height 6
checkbox input "true"
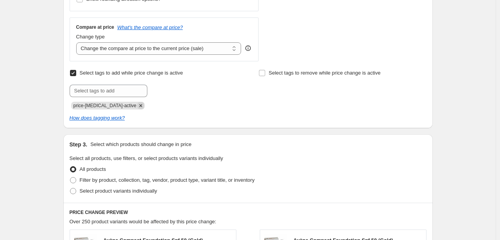
click at [137, 104] on icon "Remove price-change-job-active" at bounding box center [140, 105] width 7 height 7
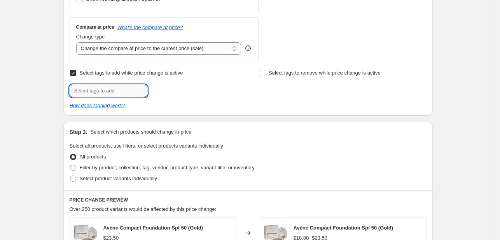
click at [128, 95] on input "text" at bounding box center [109, 91] width 78 height 12
type input "[PERSON_NAME]"
type input "ANNV825"
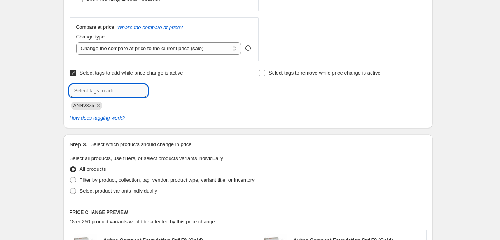
scroll to position [350, 0]
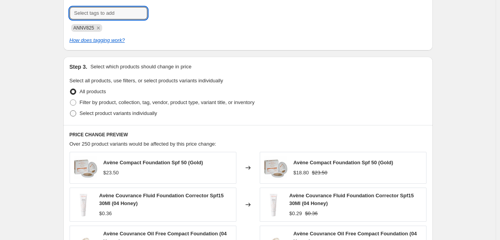
click at [141, 113] on span "Select product variants individually" at bounding box center [118, 113] width 77 height 6
click at [70, 111] on input "Select product variants individually" at bounding box center [70, 110] width 0 height 0
radio input "true"
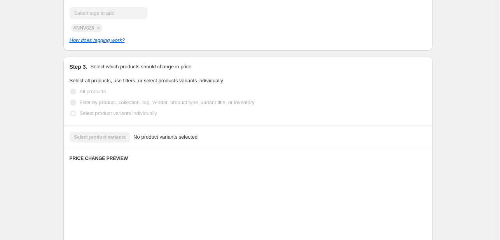
click at [147, 99] on span "Filter by product, collection, tag, vendor, product type, variant title, or inv…" at bounding box center [167, 102] width 175 height 6
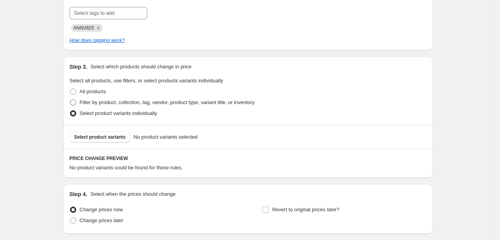
click at [150, 105] on span "Filter by product, collection, tag, vendor, product type, variant title, or inv…" at bounding box center [167, 102] width 175 height 6
click at [70, 100] on input "Filter by product, collection, tag, vendor, product type, variant title, or inv…" at bounding box center [70, 99] width 0 height 0
radio input "true"
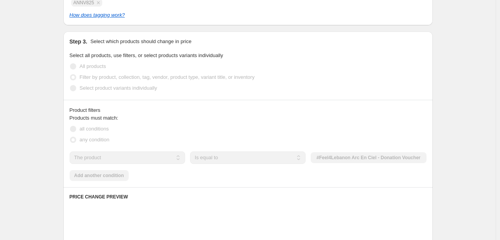
scroll to position [389, 0]
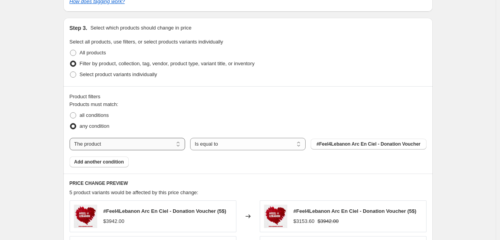
click at [161, 141] on select "The product The product's collection The product's tag The product's vendor The…" at bounding box center [127, 144] width 115 height 12
select select "tag"
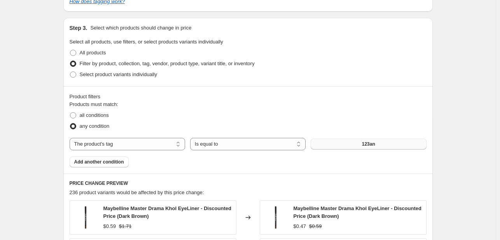
click at [361, 145] on button "123an" at bounding box center [367, 144] width 115 height 11
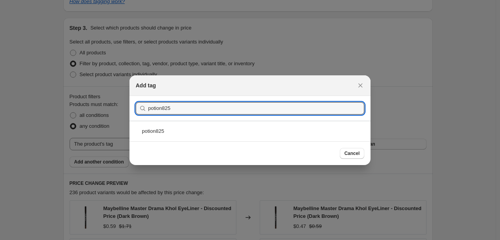
type input "potion825"
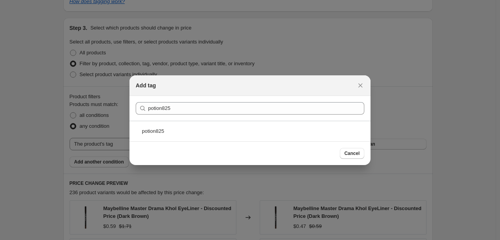
click at [250, 123] on div "potion825" at bounding box center [249, 131] width 241 height 21
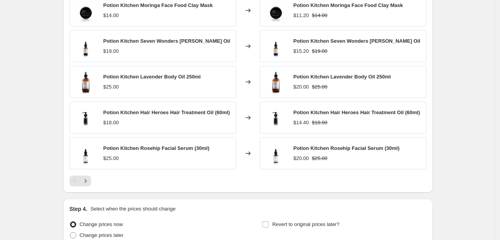
scroll to position [583, 0]
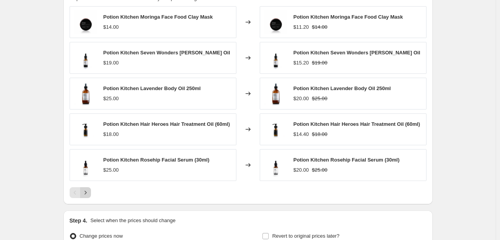
click at [91, 191] on button "Next" at bounding box center [85, 192] width 11 height 11
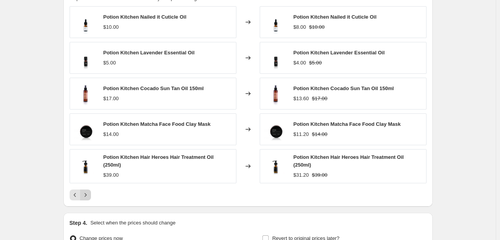
click at [89, 196] on icon "Next" at bounding box center [86, 195] width 8 height 8
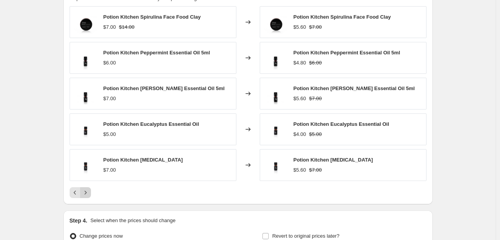
click at [87, 190] on icon "Next" at bounding box center [86, 193] width 8 height 8
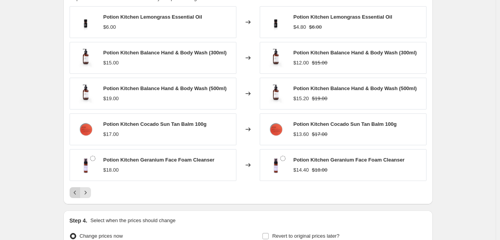
click at [80, 187] on button "Previous" at bounding box center [75, 192] width 11 height 11
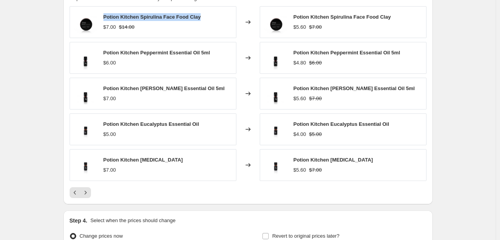
drag, startPoint x: 199, startPoint y: 17, endPoint x: 105, endPoint y: 9, distance: 94.4
click at [105, 9] on div "Potion Kitchen Spirulina Face Food Clay $7.00 $14.00" at bounding box center [153, 22] width 167 height 32
copy span "Potion Kitchen Spirulina Face Food Clay"
click at [84, 193] on icon "Next" at bounding box center [86, 193] width 8 height 8
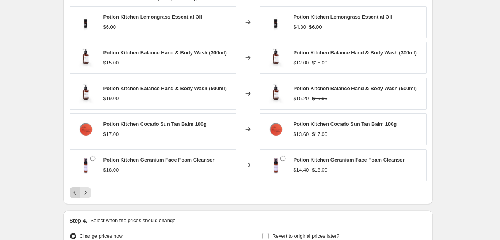
click at [76, 194] on icon "Previous" at bounding box center [75, 193] width 8 height 8
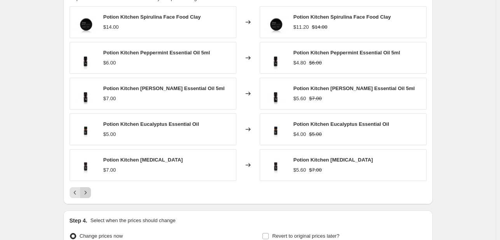
click at [89, 197] on button "Next" at bounding box center [85, 192] width 11 height 11
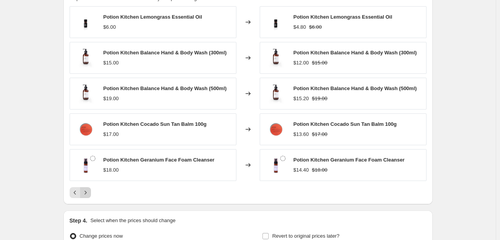
click at [89, 195] on icon "Next" at bounding box center [86, 193] width 8 height 8
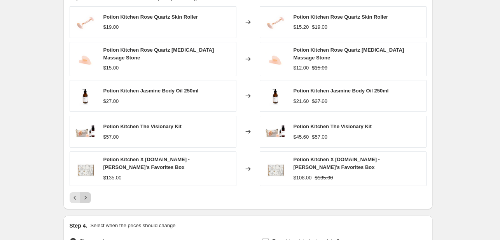
click at [89, 195] on icon "Next" at bounding box center [86, 198] width 8 height 8
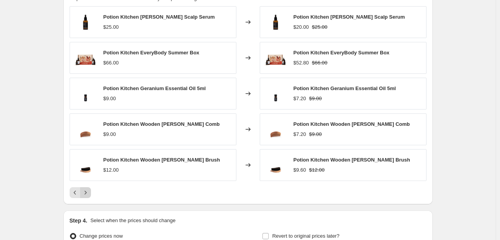
click at [89, 195] on icon "Next" at bounding box center [86, 193] width 8 height 8
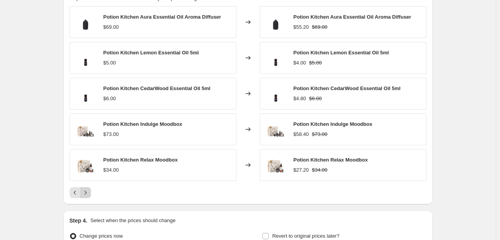
click at [82, 189] on button "Next" at bounding box center [85, 192] width 11 height 11
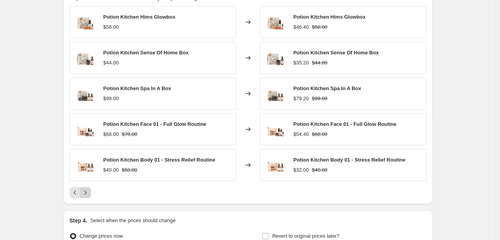
click at [87, 195] on icon "Next" at bounding box center [86, 193] width 8 height 8
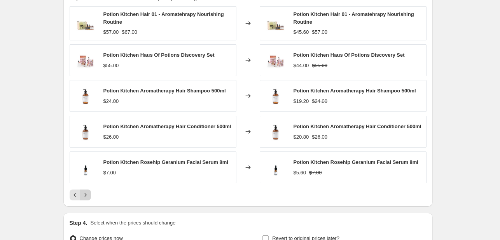
click at [86, 193] on icon "Next" at bounding box center [86, 195] width 8 height 8
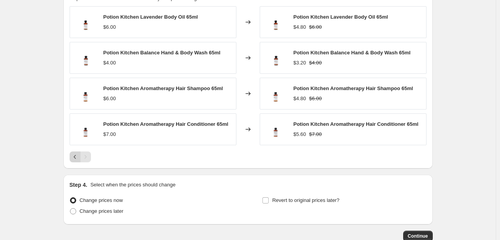
click at [73, 153] on icon "Previous" at bounding box center [75, 157] width 8 height 8
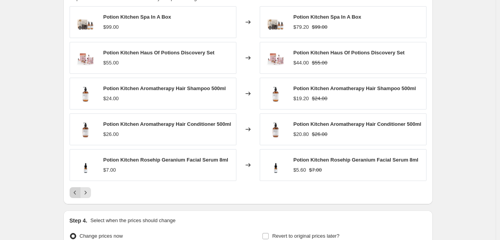
click at [78, 190] on icon "Previous" at bounding box center [75, 193] width 8 height 8
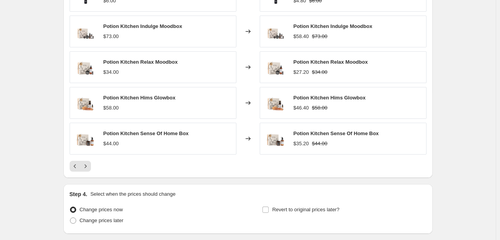
scroll to position [667, 0]
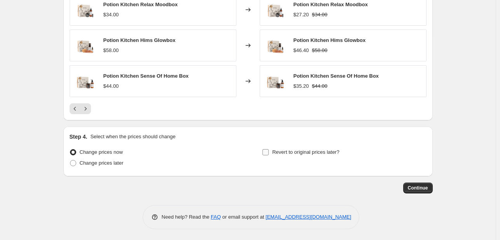
click at [338, 152] on span "Revert to original prices later?" at bounding box center [305, 152] width 67 height 6
click at [268, 152] on input "Revert to original prices later?" at bounding box center [265, 152] width 6 height 6
checkbox input "true"
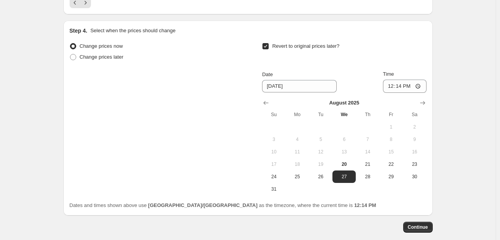
scroll to position [773, 0]
click at [284, 183] on button "31" at bounding box center [273, 189] width 23 height 12
type input "[DATE]"
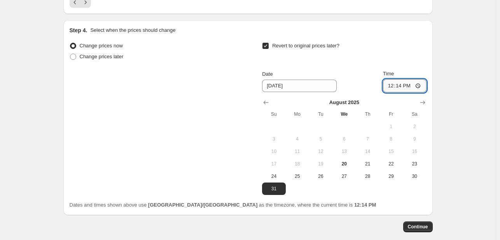
click at [392, 86] on input "12:14" at bounding box center [405, 85] width 44 height 13
type input "23:55"
click at [415, 224] on span "Continue" at bounding box center [418, 227] width 20 height 6
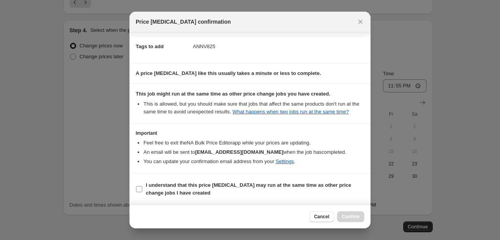
scroll to position [115, 0]
click at [273, 186] on b "I understand that this price [MEDICAL_DATA] may run at the same time as other p…" at bounding box center [248, 189] width 205 height 14
click at [142, 186] on input "I understand that this price [MEDICAL_DATA] may run at the same time as other p…" at bounding box center [139, 189] width 6 height 6
checkbox input "true"
click at [351, 214] on span "Confirm" at bounding box center [351, 217] width 18 height 6
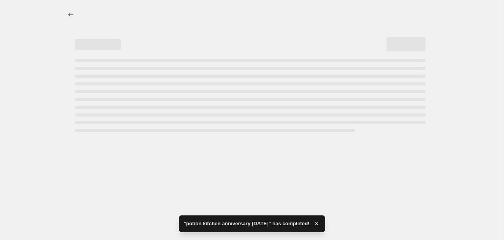
select select "percentage"
select select "tag"
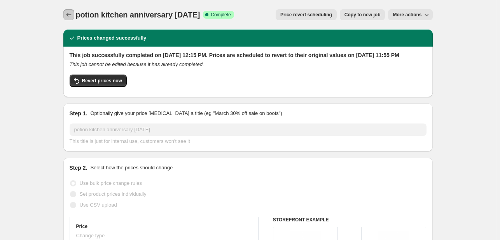
click at [74, 14] on button "Price change jobs" at bounding box center [68, 14] width 11 height 11
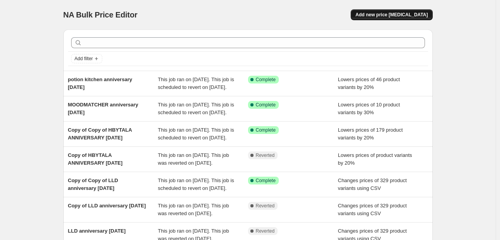
click at [402, 14] on span "Add new price [MEDICAL_DATA]" at bounding box center [391, 15] width 72 height 6
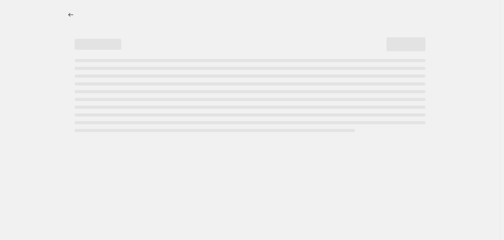
select select "percentage"
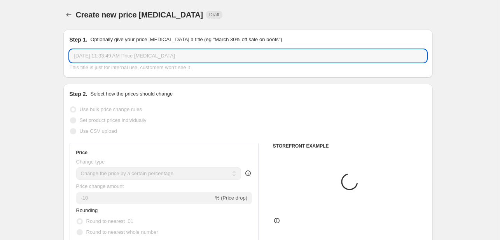
click at [165, 54] on input "[DATE] 11:33:49 AM Price [MEDICAL_DATA]" at bounding box center [248, 56] width 357 height 12
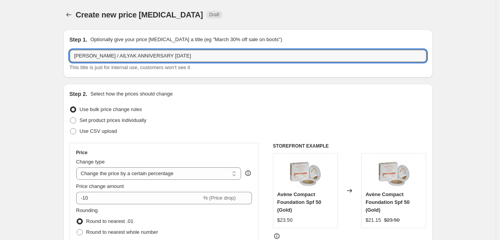
type input "[PERSON_NAME] / AILYAK ANNIVERSARY [DATE]"
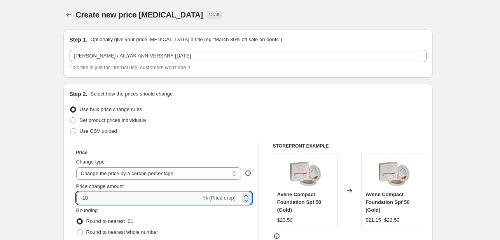
click at [90, 198] on input "-10" at bounding box center [138, 198] width 125 height 12
type input "-20"
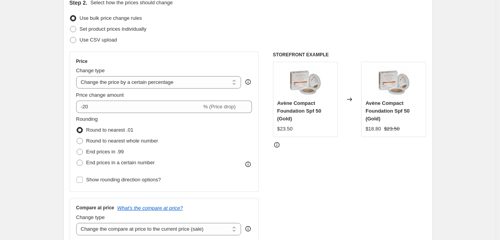
scroll to position [233, 0]
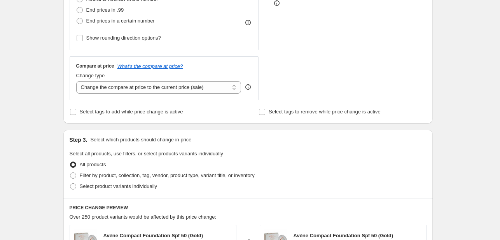
click at [120, 113] on span "Select tags to add while price change is active" at bounding box center [131, 112] width 103 height 6
click at [76, 113] on input "Select tags to add while price change is active" at bounding box center [73, 112] width 6 height 6
checkbox input "true"
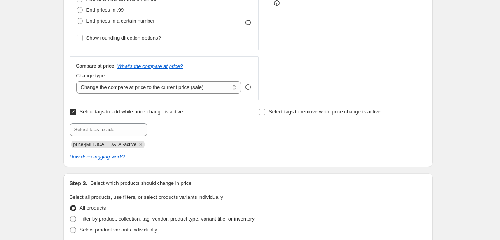
click at [137, 142] on icon "Remove price-change-job-active" at bounding box center [140, 144] width 7 height 7
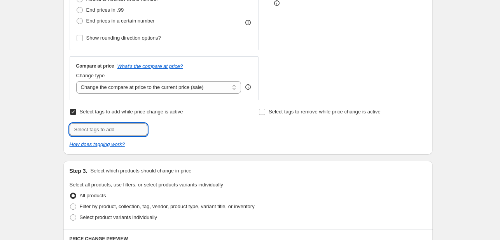
click at [127, 134] on input "text" at bounding box center [109, 130] width 78 height 12
type input "ANNV825"
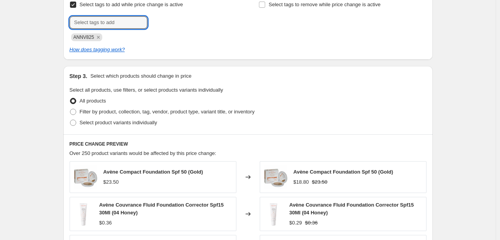
scroll to position [389, 0]
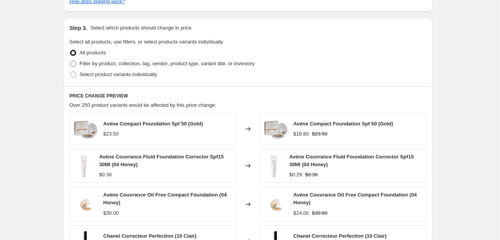
click at [149, 62] on span "Filter by product, collection, tag, vendor, product type, variant title, or inv…" at bounding box center [167, 64] width 175 height 6
click at [70, 61] on input "Filter by product, collection, tag, vendor, product type, variant title, or inv…" at bounding box center [70, 61] width 0 height 0
radio input "true"
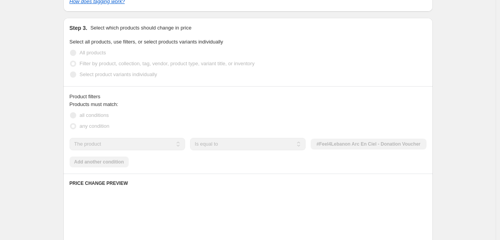
click at [172, 142] on select "The product The product's collection The product's tag The product's vendor The…" at bounding box center [127, 144] width 115 height 12
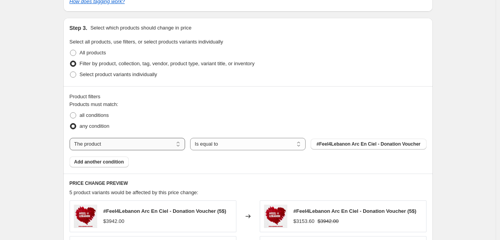
select select "tag"
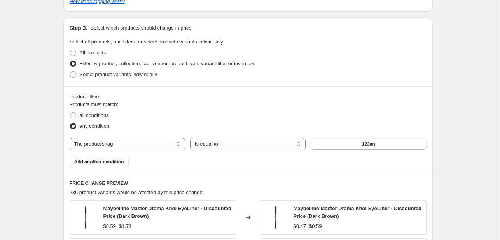
click at [364, 145] on span "123an" at bounding box center [368, 144] width 13 height 6
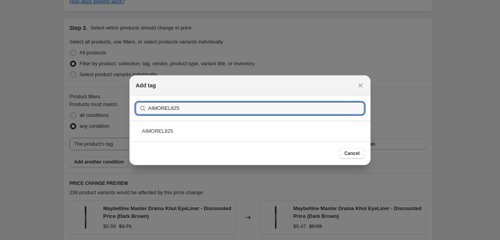
type input "AIMOREL825"
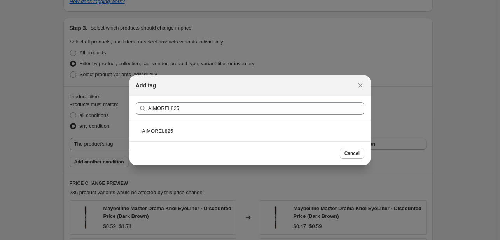
click at [223, 131] on div "AIMOREL825" at bounding box center [249, 131] width 241 height 21
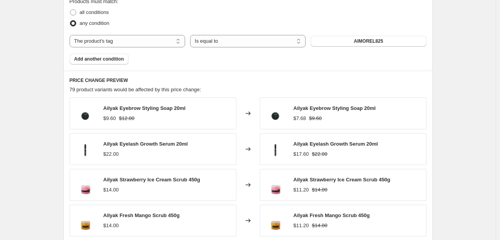
scroll to position [505, 0]
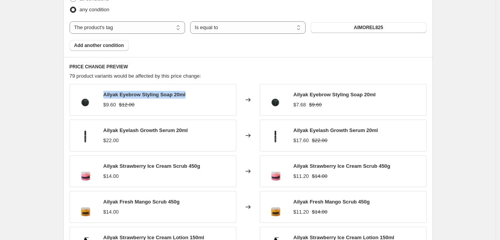
drag, startPoint x: 185, startPoint y: 94, endPoint x: 103, endPoint y: 95, distance: 82.4
click at [103, 95] on div "Ailyak Eyebrow Styling Soap 20ml $9.60 $12.00" at bounding box center [153, 100] width 167 height 32
copy span "Ailyak Eyebrow Styling Soap 20ml"
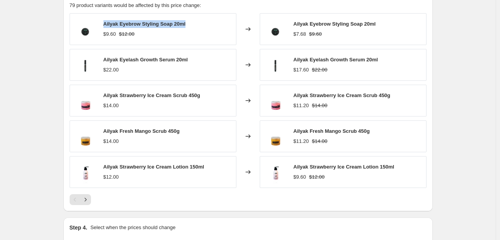
scroll to position [583, 0]
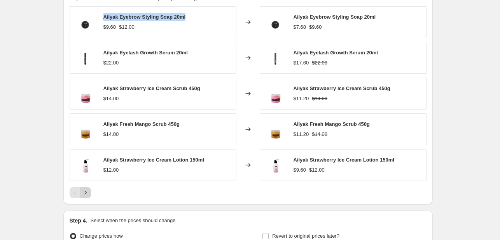
click at [87, 189] on icon "Next" at bounding box center [86, 193] width 8 height 8
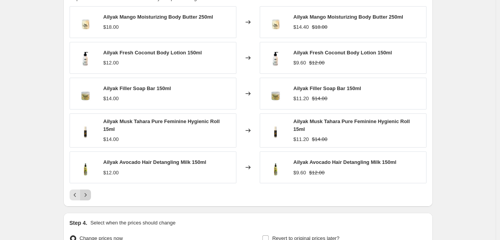
click at [87, 191] on icon "Next" at bounding box center [86, 195] width 8 height 8
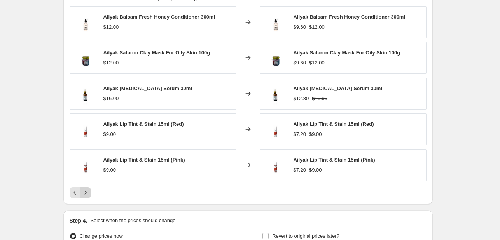
click at [87, 189] on icon "Next" at bounding box center [86, 193] width 8 height 8
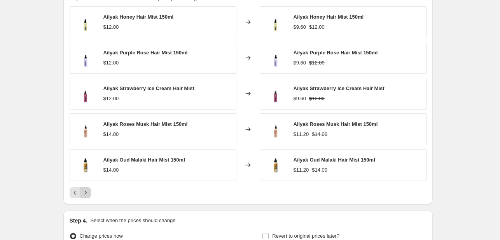
click at [87, 189] on icon "Next" at bounding box center [86, 193] width 8 height 8
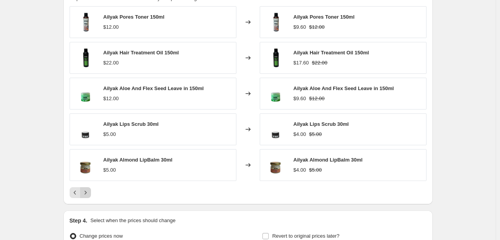
click at [87, 189] on icon "Next" at bounding box center [86, 193] width 8 height 8
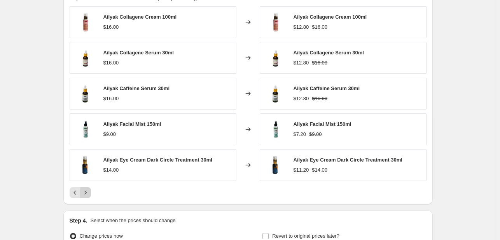
click at [87, 189] on icon "Next" at bounding box center [86, 193] width 8 height 8
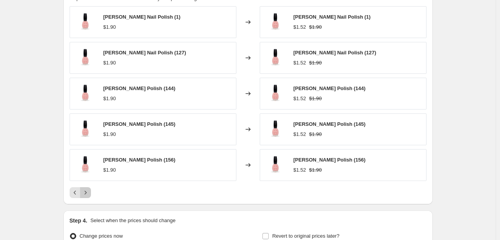
click at [87, 189] on icon "Next" at bounding box center [86, 193] width 8 height 8
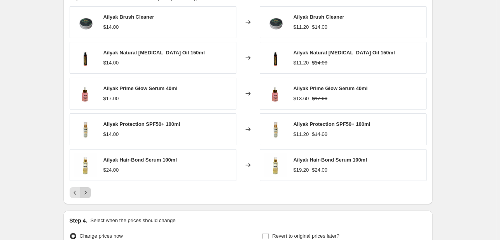
click at [87, 189] on icon "Next" at bounding box center [86, 193] width 8 height 8
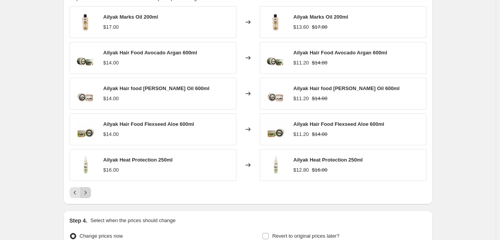
click at [87, 189] on icon "Next" at bounding box center [86, 193] width 8 height 8
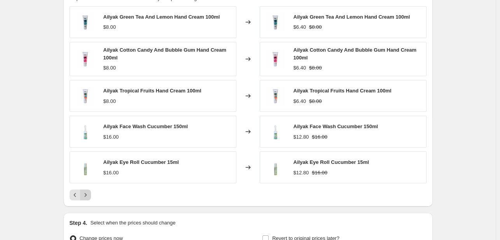
click at [87, 190] on button "Next" at bounding box center [85, 195] width 11 height 11
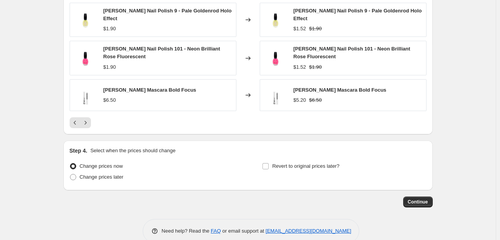
scroll to position [669, 0]
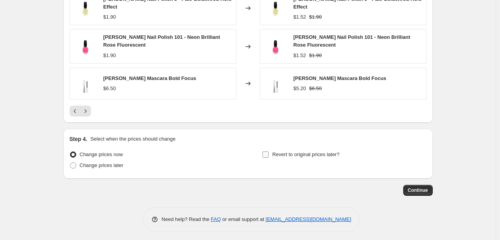
click at [284, 152] on span "Revert to original prices later?" at bounding box center [305, 155] width 67 height 6
click at [268, 152] on input "Revert to original prices later?" at bounding box center [265, 155] width 6 height 6
checkbox input "true"
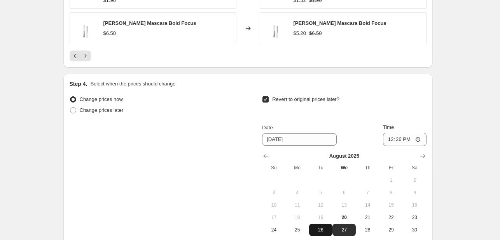
scroll to position [786, 0]
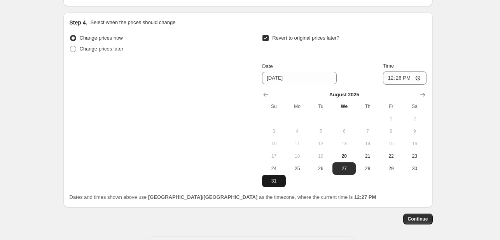
click at [285, 177] on button "31" at bounding box center [273, 181] width 23 height 12
type input "[DATE]"
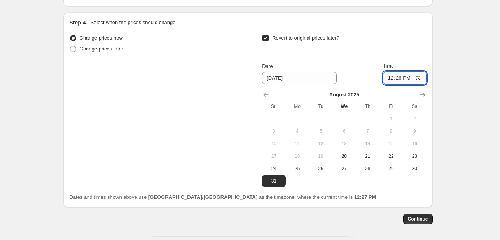
click at [390, 73] on input "12:26" at bounding box center [405, 77] width 44 height 13
type input "23:55"
click at [425, 216] on span "Continue" at bounding box center [418, 219] width 20 height 6
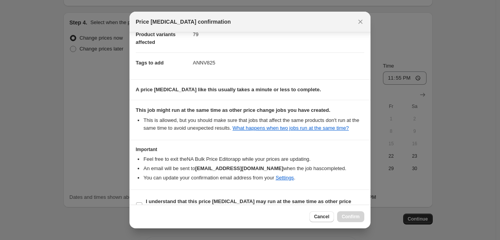
scroll to position [115, 0]
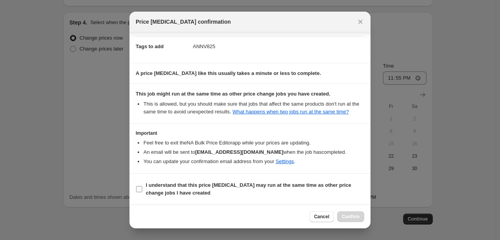
click at [331, 192] on span "I understand that this price [MEDICAL_DATA] may run at the same time as other p…" at bounding box center [255, 189] width 218 height 16
click at [142, 192] on input "I understand that this price [MEDICAL_DATA] may run at the same time as other p…" at bounding box center [139, 189] width 6 height 6
checkbox input "true"
click at [353, 217] on span "Confirm" at bounding box center [351, 217] width 18 height 6
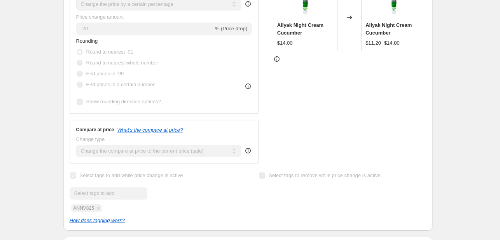
scroll to position [146, 0]
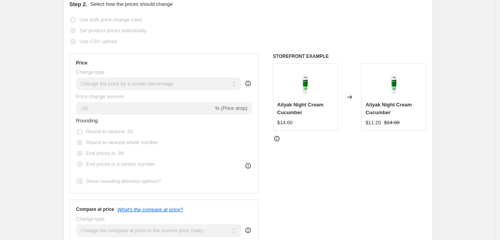
select select "percentage"
select select "tag"
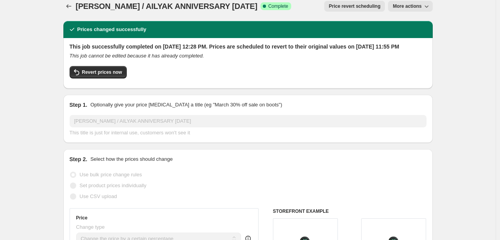
scroll to position [0, 0]
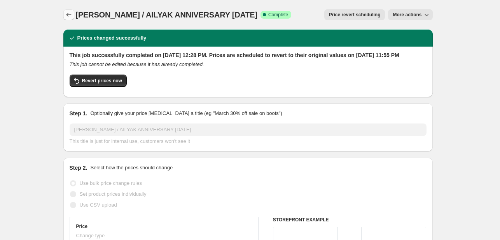
click at [73, 12] on icon "Price change jobs" at bounding box center [69, 15] width 8 height 8
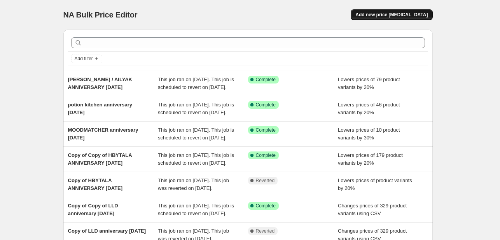
click at [376, 14] on span "Add new price [MEDICAL_DATA]" at bounding box center [391, 15] width 72 height 6
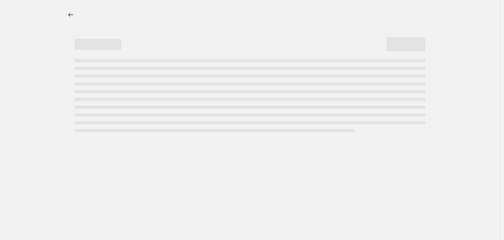
select select "percentage"
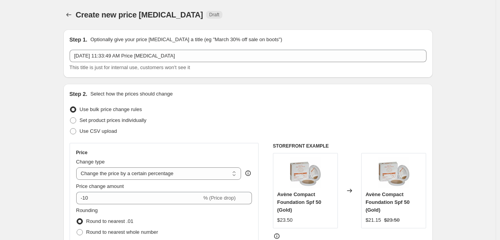
click at [100, 64] on div "This title is just for internal use, customers won't see it" at bounding box center [248, 68] width 357 height 8
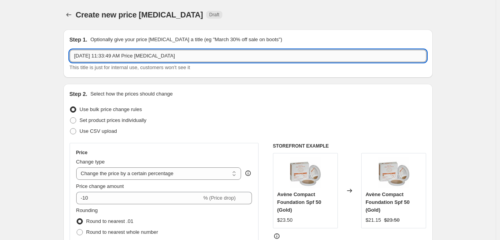
click at [100, 57] on input "[DATE] 11:33:49 AM Price [MEDICAL_DATA]" at bounding box center [248, 56] width 357 height 12
paste input "Kiko Milano Hamlet DCL Institut Esthederm"
type input "Kiko [GEOGRAPHIC_DATA] Hamlet DCL Institut Esthederm ANNIVERSARY [DATE]"
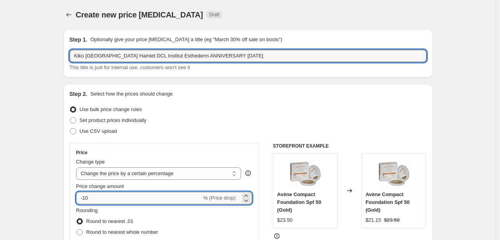
click at [104, 198] on input "-10" at bounding box center [138, 198] width 125 height 12
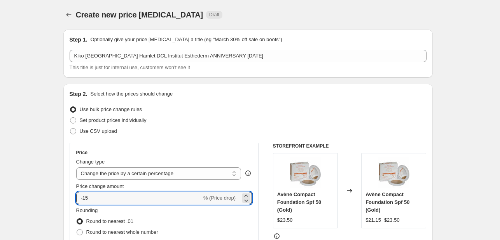
type input "-15"
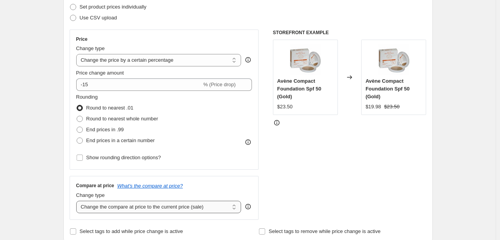
scroll to position [155, 0]
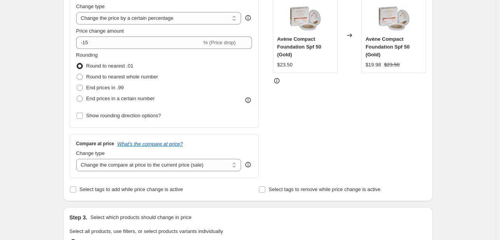
click at [108, 182] on div "Step 2. Select how the prices should change Use bulk price change rules Set pro…" at bounding box center [248, 65] width 357 height 260
click at [108, 187] on span "Select tags to add while price change is active" at bounding box center [131, 189] width 103 height 6
click at [76, 187] on input "Select tags to add while price change is active" at bounding box center [73, 189] width 6 height 6
checkbox input "true"
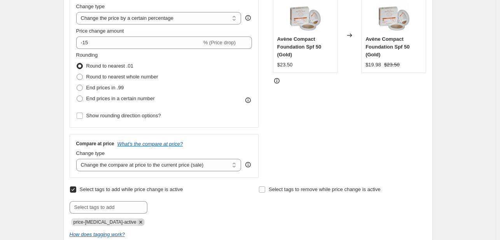
click at [137, 221] on icon "Remove price-change-job-active" at bounding box center [140, 222] width 7 height 7
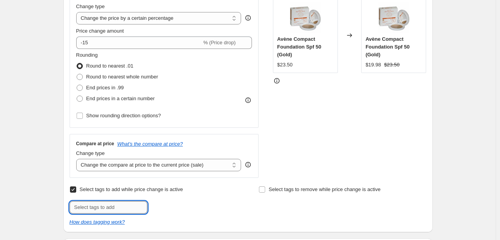
click at [134, 207] on input "text" at bounding box center [109, 207] width 78 height 12
type input "ANNV825"
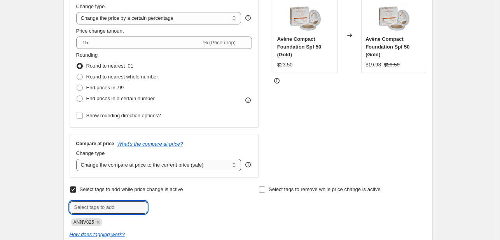
click at [112, 225] on icon "Remove" at bounding box center [110, 223] width 7 height 7
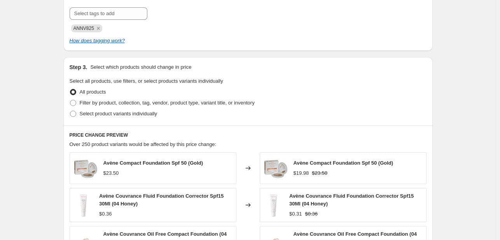
scroll to position [350, 0]
click at [131, 101] on span "Filter by product, collection, tag, vendor, product type, variant title, or inv…" at bounding box center [167, 102] width 175 height 6
click at [70, 100] on input "Filter by product, collection, tag, vendor, product type, variant title, or inv…" at bounding box center [70, 99] width 0 height 0
radio input "true"
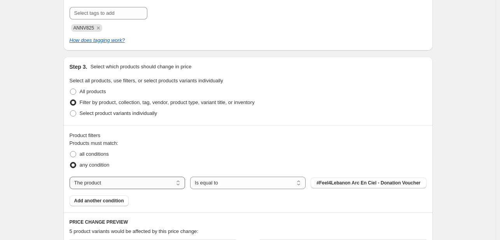
click at [146, 184] on select "The product The product's collection The product's tag The product's vendor The…" at bounding box center [127, 183] width 115 height 12
select select "tag"
click at [377, 182] on button "123an" at bounding box center [367, 183] width 115 height 11
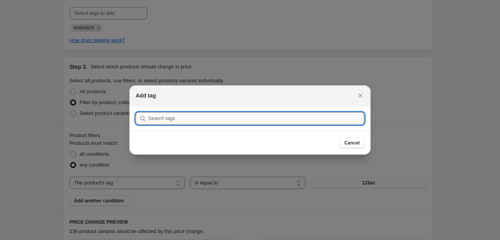
type input "Kiko Milano Hamlet DCL Institut Esthederm"
paste input "LIQU825"
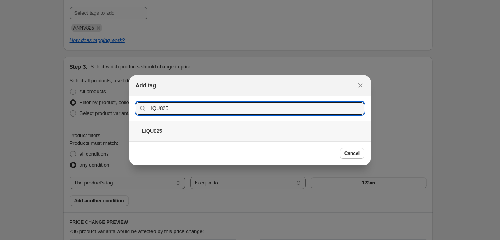
type input "LIQU825"
click at [193, 128] on div "LIQU825" at bounding box center [249, 131] width 241 height 21
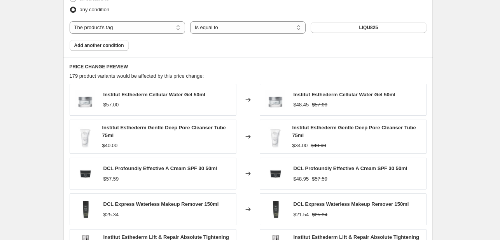
scroll to position [672, 0]
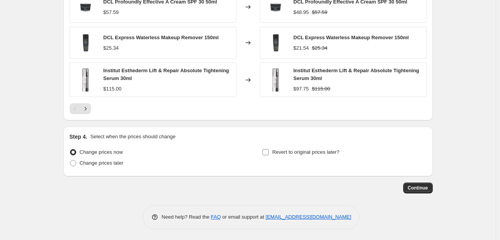
click at [298, 150] on span "Revert to original prices later?" at bounding box center [305, 152] width 67 height 6
click at [268, 150] on input "Revert to original prices later?" at bounding box center [265, 152] width 6 height 6
checkbox input "true"
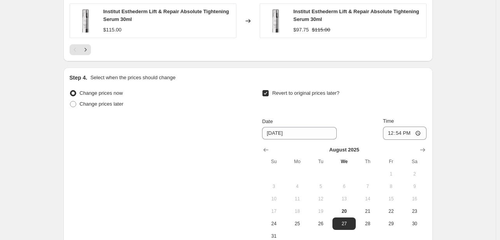
scroll to position [817, 0]
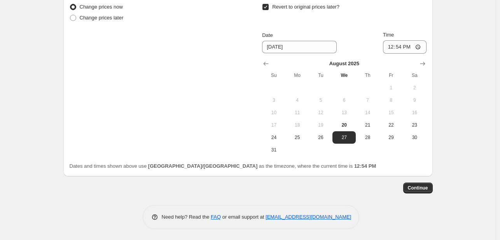
drag, startPoint x: 271, startPoint y: 148, endPoint x: 301, endPoint y: 145, distance: 30.9
click at [272, 150] on span "31" at bounding box center [273, 150] width 17 height 6
type input "[DATE]"
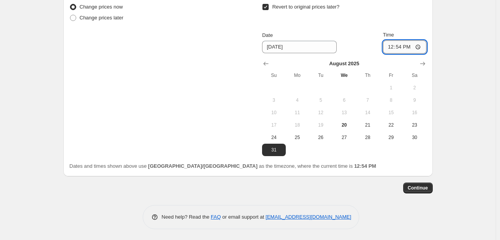
click at [387, 46] on input "12:54" at bounding box center [405, 46] width 44 height 13
type input "23:54"
click at [415, 185] on span "Continue" at bounding box center [418, 188] width 20 height 6
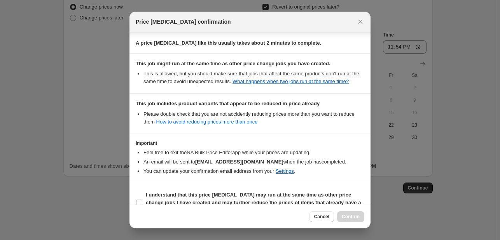
scroll to position [162, 0]
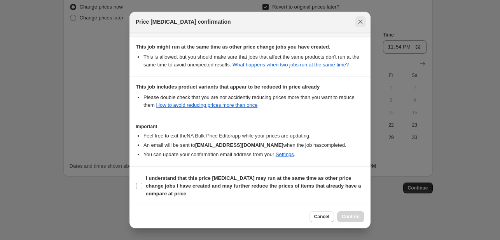
click at [358, 18] on icon "Close" at bounding box center [360, 22] width 8 height 8
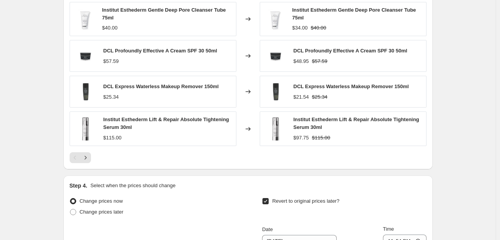
scroll to position [584, 0]
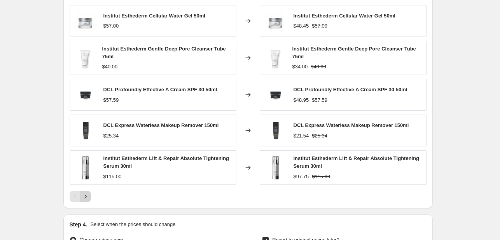
click at [87, 195] on icon "Next" at bounding box center [86, 197] width 8 height 8
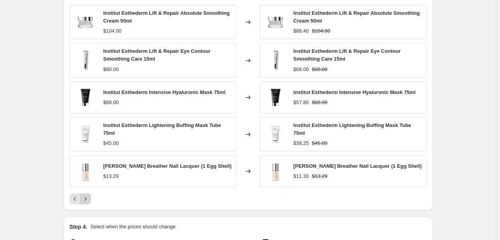
click at [89, 199] on icon "Next" at bounding box center [86, 199] width 8 height 8
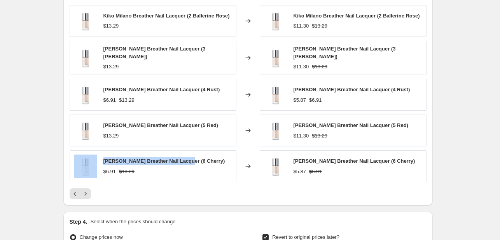
drag, startPoint x: 185, startPoint y: 159, endPoint x: 97, endPoint y: 157, distance: 88.2
click at [97, 157] on div "[PERSON_NAME] Breather Nail Lacquer (6 Cherry) $6.91 $13.29" at bounding box center [153, 166] width 167 height 32
copy div "Kiko Milano Breather Nail Lacquer"
click at [89, 193] on icon "Next" at bounding box center [86, 194] width 8 height 8
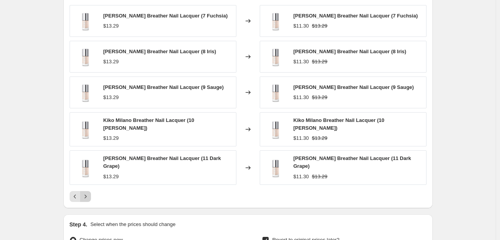
click at [89, 193] on icon "Next" at bounding box center [86, 197] width 8 height 8
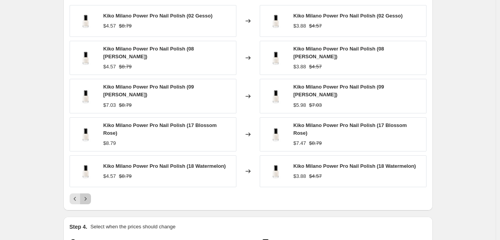
click at [88, 195] on icon "Next" at bounding box center [86, 199] width 8 height 8
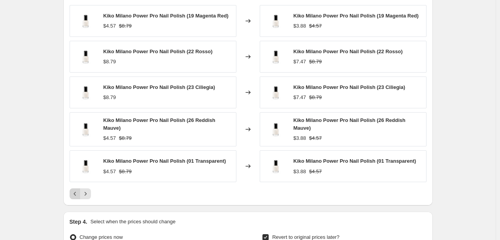
click at [75, 193] on icon "Previous" at bounding box center [75, 194] width 8 height 8
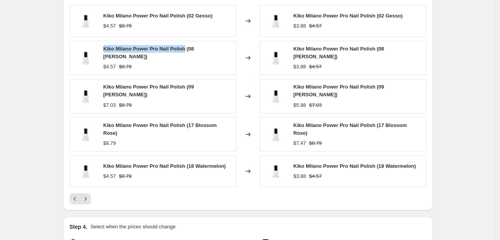
drag, startPoint x: 105, startPoint y: 52, endPoint x: 185, endPoint y: 51, distance: 80.0
click at [185, 51] on span "Kiko Milano Power Pro Nail Polish (08 [PERSON_NAME])" at bounding box center [148, 53] width 91 height 14
copy span "Kiko Milano Power Pro Nail Polish"
click at [89, 195] on icon "Next" at bounding box center [86, 199] width 8 height 8
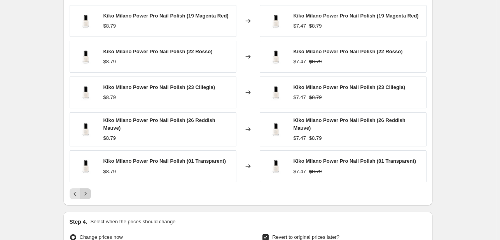
click at [89, 191] on icon "Next" at bounding box center [86, 194] width 8 height 8
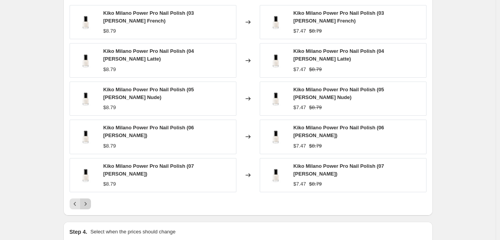
click at [89, 200] on icon "Next" at bounding box center [86, 204] width 8 height 8
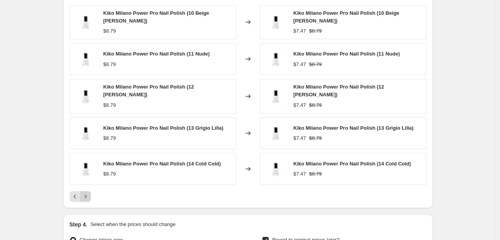
click at [89, 193] on icon "Next" at bounding box center [86, 197] width 8 height 8
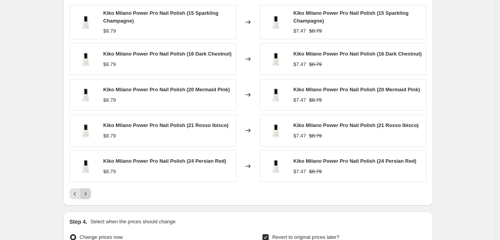
click at [89, 191] on icon "Next" at bounding box center [86, 194] width 8 height 8
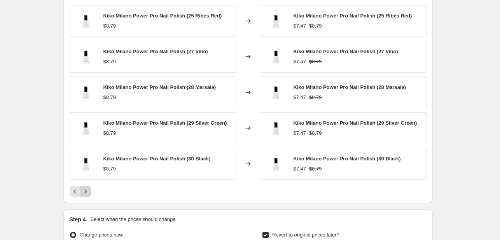
click at [89, 191] on icon "Next" at bounding box center [86, 192] width 8 height 8
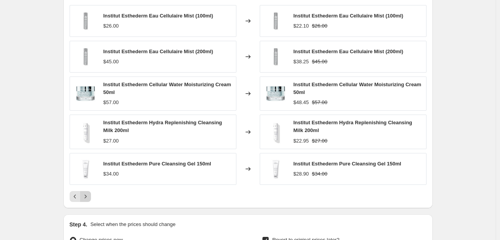
click at [91, 191] on button "Next" at bounding box center [85, 196] width 11 height 11
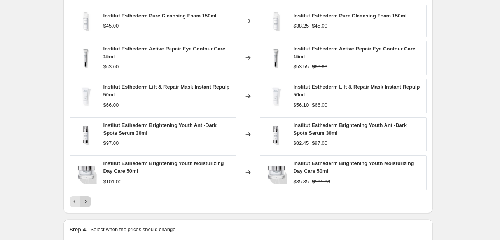
click at [91, 191] on div "Institut Esthederm Pure Cleansing Foam 150ml $45.00 Changed to Institut Esthede…" at bounding box center [248, 106] width 357 height 202
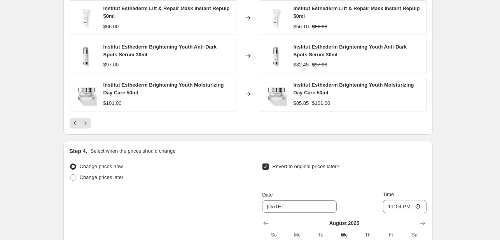
scroll to position [822, 0]
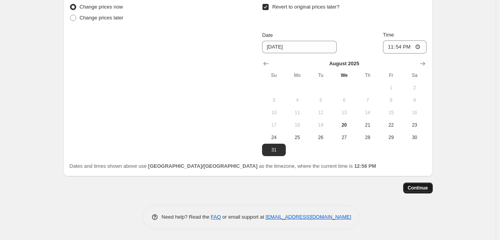
click at [428, 185] on span "Continue" at bounding box center [418, 188] width 20 height 6
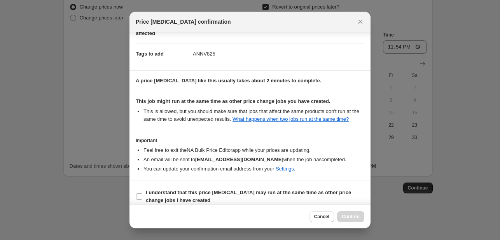
scroll to position [115, 0]
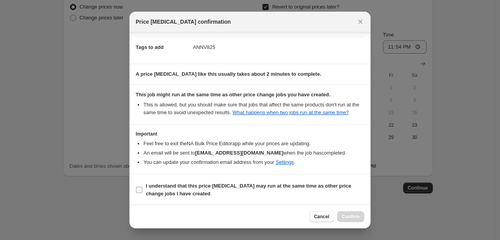
click at [289, 193] on span "I understand that this price [MEDICAL_DATA] may run at the same time as other p…" at bounding box center [255, 190] width 218 height 16
click at [142, 193] on input "I understand that this price [MEDICAL_DATA] may run at the same time as other p…" at bounding box center [139, 190] width 6 height 6
checkbox input "true"
click at [355, 217] on span "Confirm" at bounding box center [351, 217] width 18 height 6
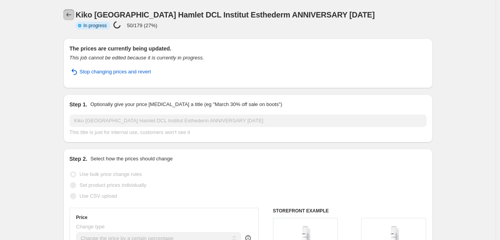
click at [70, 17] on icon "Price change jobs" at bounding box center [69, 15] width 8 height 8
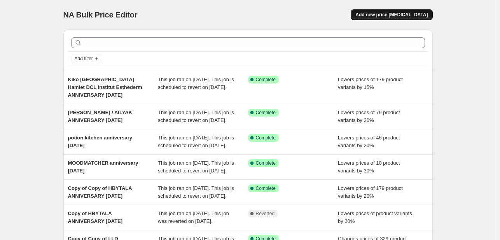
click at [398, 11] on button "Add new price [MEDICAL_DATA]" at bounding box center [391, 14] width 82 height 11
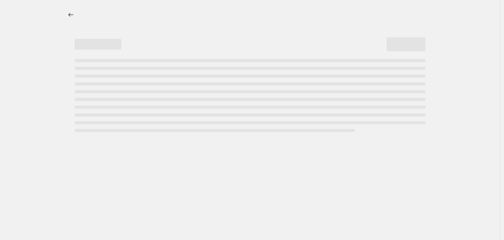
select select "percentage"
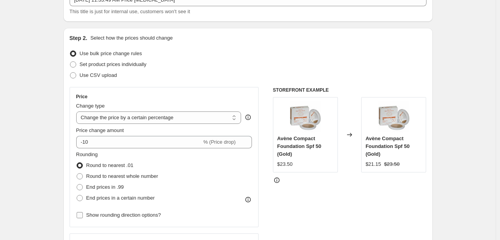
scroll to position [233, 0]
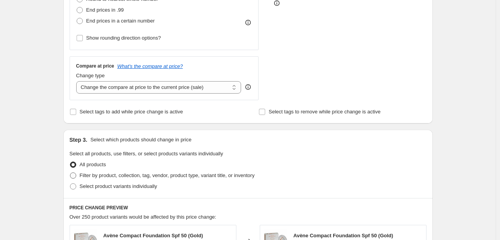
click at [113, 179] on span "Filter by product, collection, tag, vendor, product type, variant title, or inv…" at bounding box center [167, 176] width 175 height 8
click at [70, 173] on input "Filter by product, collection, tag, vendor, product type, variant title, or inv…" at bounding box center [70, 173] width 0 height 0
radio input "true"
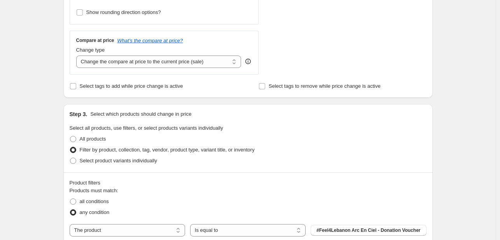
scroll to position [272, 0]
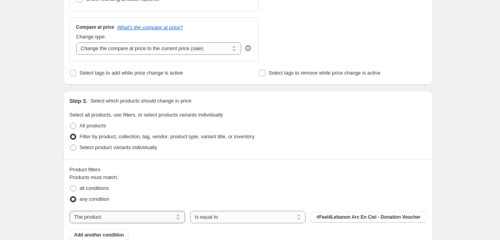
drag, startPoint x: 122, startPoint y: 214, endPoint x: 127, endPoint y: 212, distance: 5.2
click at [122, 215] on select "The product The product's collection The product's tag The product's vendor The…" at bounding box center [127, 217] width 115 height 12
select select "tag"
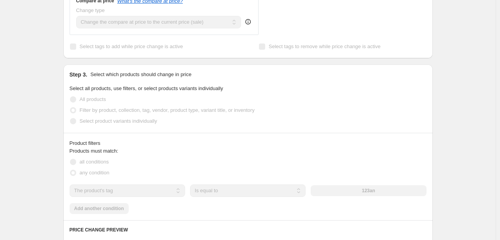
scroll to position [311, 0]
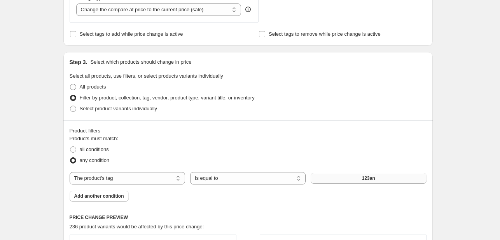
click at [334, 180] on button "123an" at bounding box center [367, 178] width 115 height 11
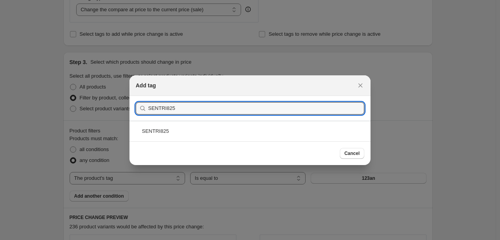
type input "SENTRI825"
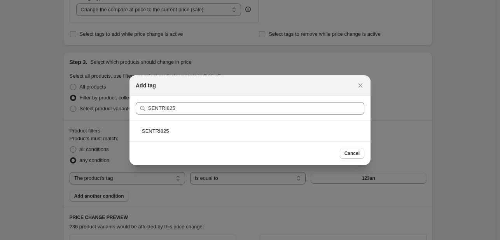
click at [204, 134] on div "SENTRI825" at bounding box center [249, 131] width 241 height 21
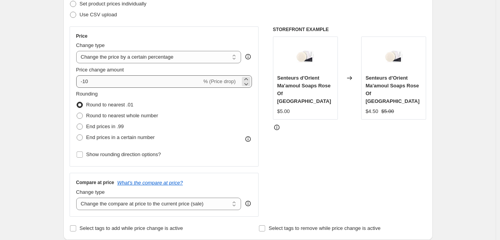
scroll to position [0, 0]
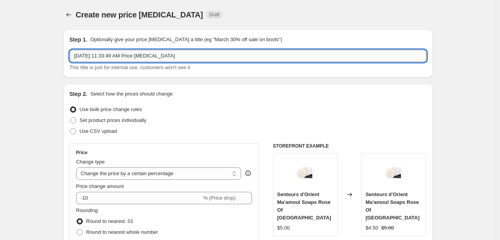
click at [110, 61] on input "[DATE] 11:33:49 AM Price [MEDICAL_DATA]" at bounding box center [248, 56] width 357 height 12
paste input "Senteurs D'Orient Nutricap"
type input "Senteurs D'Orient Nutricap ANNIVERSARY [DATE]"
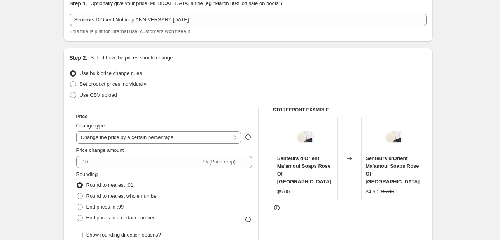
scroll to position [78, 0]
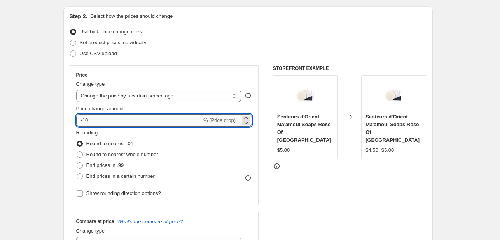
click at [107, 123] on input "-10" at bounding box center [138, 120] width 125 height 12
type input "-1"
type input "-20"
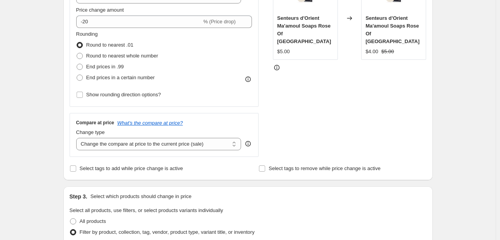
scroll to position [233, 0]
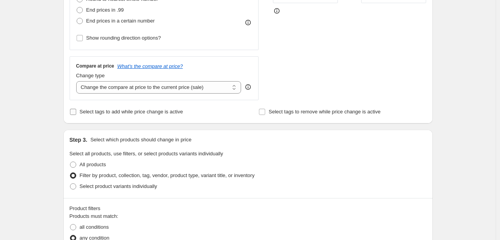
click at [111, 115] on span "Select tags to add while price change is active" at bounding box center [131, 112] width 103 height 8
click at [76, 115] on input "Select tags to add while price change is active" at bounding box center [73, 112] width 6 height 6
checkbox input "true"
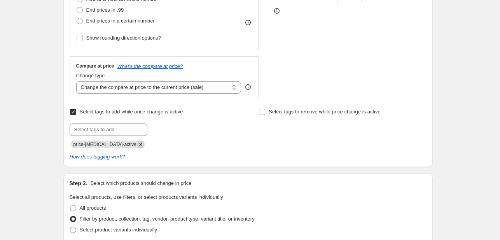
click at [137, 147] on icon "Remove price-change-job-active" at bounding box center [140, 144] width 7 height 7
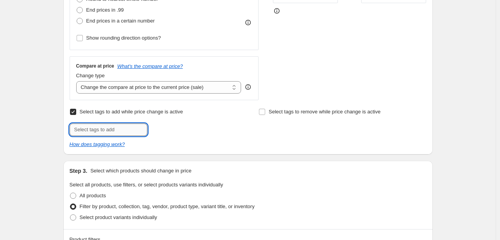
click at [129, 133] on input "text" at bounding box center [109, 130] width 78 height 12
type input "ANNV825"
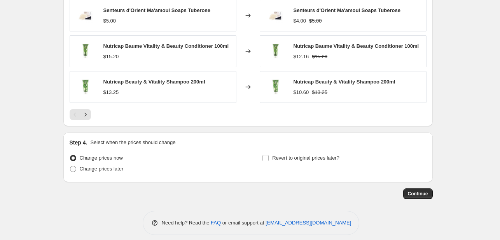
scroll to position [667, 0]
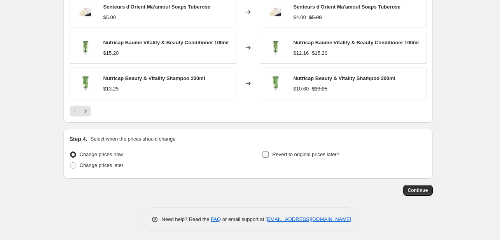
click at [303, 154] on span "Revert to original prices later?" at bounding box center [305, 155] width 67 height 6
click at [268, 154] on input "Revert to original prices later?" at bounding box center [265, 155] width 6 height 6
checkbox input "true"
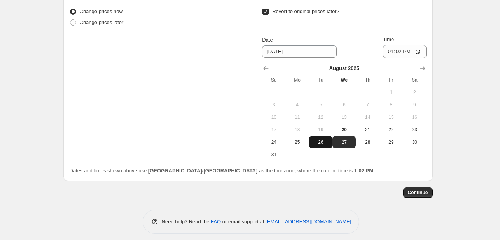
scroll to position [773, 0]
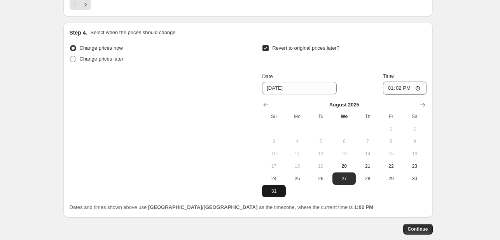
click at [281, 190] on span "31" at bounding box center [273, 191] width 17 height 6
type input "[DATE]"
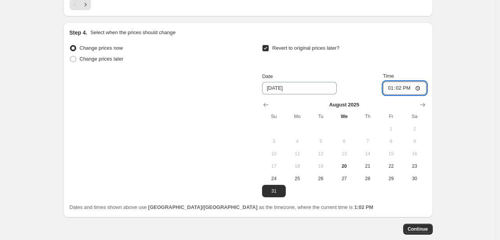
click at [392, 86] on input "13:02" at bounding box center [405, 88] width 44 height 13
type input "23:55"
click at [415, 230] on button "Continue" at bounding box center [418, 229] width 30 height 11
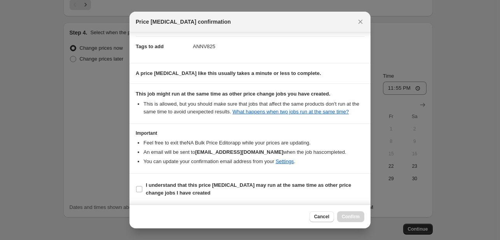
scroll to position [115, 0]
click at [312, 184] on b "I understand that this price [MEDICAL_DATA] may run at the same time as other p…" at bounding box center [248, 189] width 205 height 14
click at [142, 186] on input "I understand that this price [MEDICAL_DATA] may run at the same time as other p…" at bounding box center [139, 189] width 6 height 6
checkbox input "true"
click at [349, 220] on span "Confirm" at bounding box center [351, 217] width 18 height 6
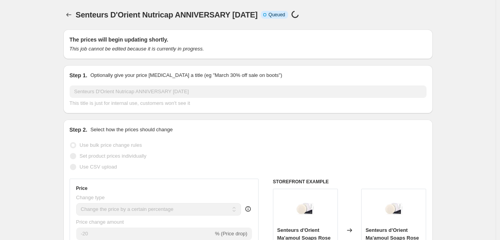
scroll to position [773, 0]
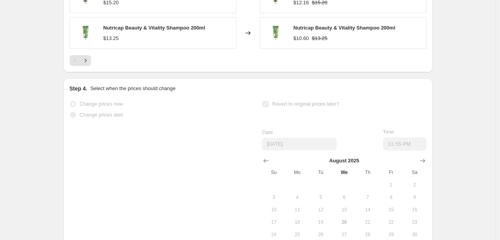
select select "percentage"
select select "tag"
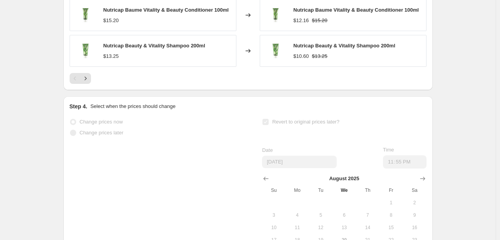
scroll to position [0, 0]
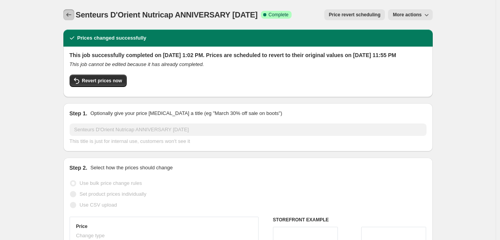
click at [66, 11] on button "Price change jobs" at bounding box center [68, 14] width 11 height 11
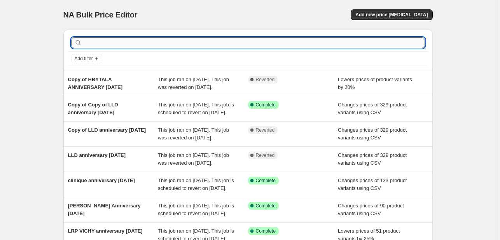
click at [169, 39] on input "text" at bounding box center [254, 42] width 341 height 11
type input "cosrx"
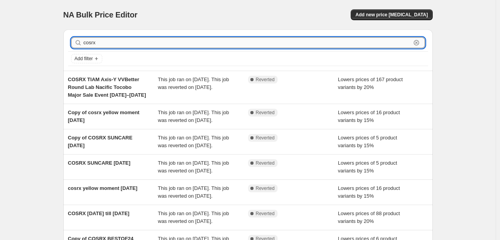
click at [103, 45] on input "cosrx" at bounding box center [247, 42] width 327 height 11
click at [102, 45] on input "cosrx" at bounding box center [247, 42] width 327 height 11
type input "tiam"
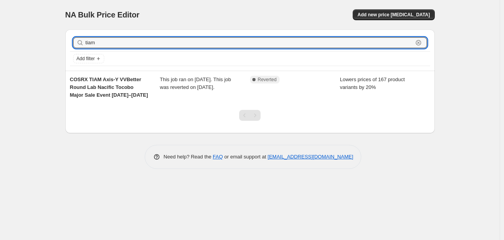
click at [102, 45] on input "tiam" at bounding box center [248, 42] width 327 height 11
type input "tocobo"
click at [102, 45] on input "tocobo" at bounding box center [248, 42] width 327 height 11
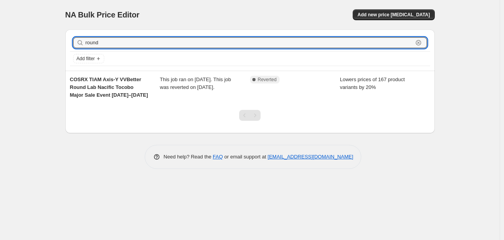
type input "round"
